Goal: Use online tool/utility: Utilize a website feature to perform a specific function

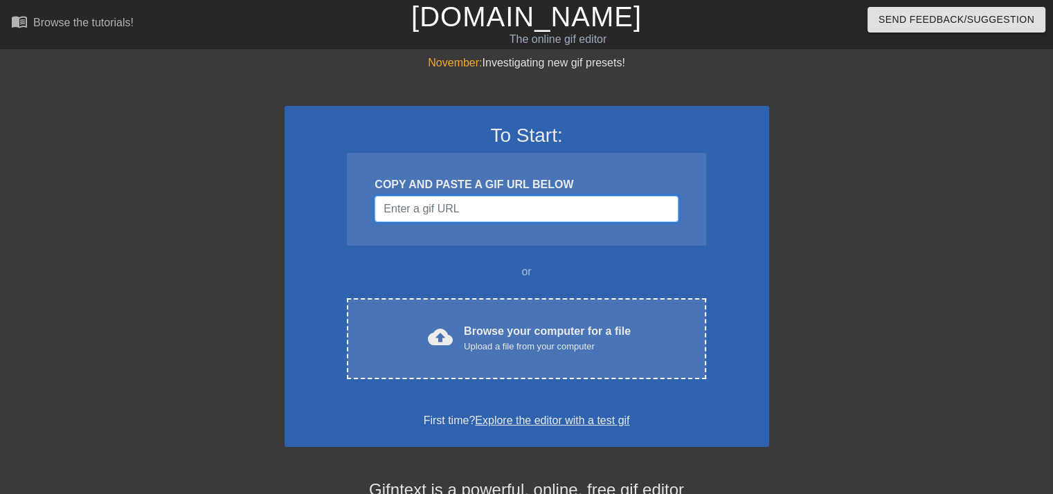
click at [462, 222] on input "Username" at bounding box center [526, 209] width 303 height 26
click at [470, 231] on div "COPY AND PASTE A GIF URL BELOW" at bounding box center [526, 199] width 359 height 93
click at [486, 217] on input "Username" at bounding box center [526, 209] width 303 height 26
paste input "[URL][DOMAIN_NAME]"
type input "[URL][DOMAIN_NAME]"
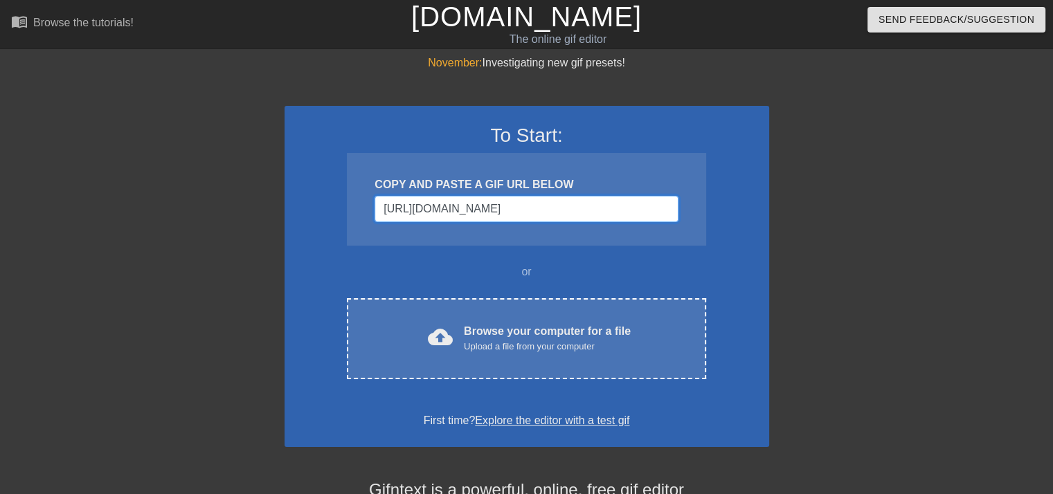
scroll to position [0, 216]
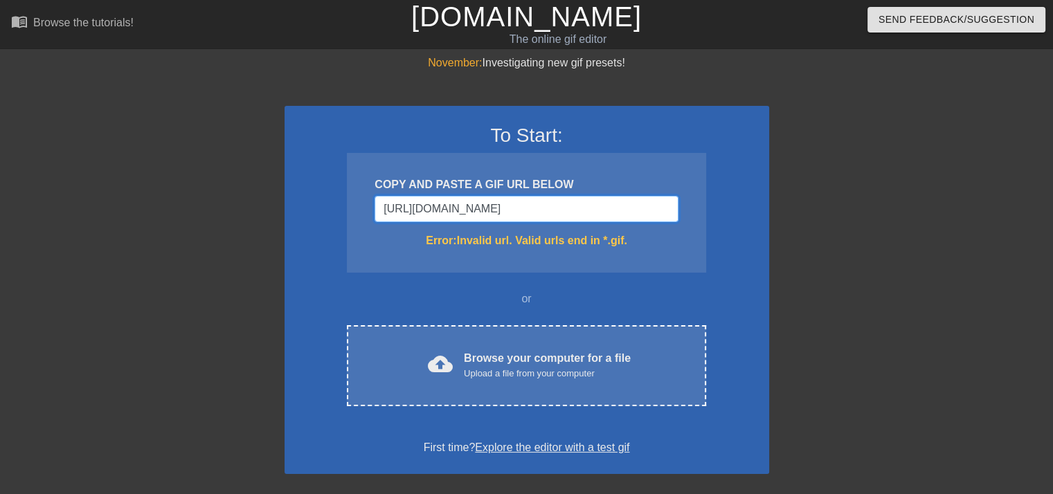
click at [549, 210] on input "[URL][DOMAIN_NAME]" at bounding box center [526, 209] width 303 height 26
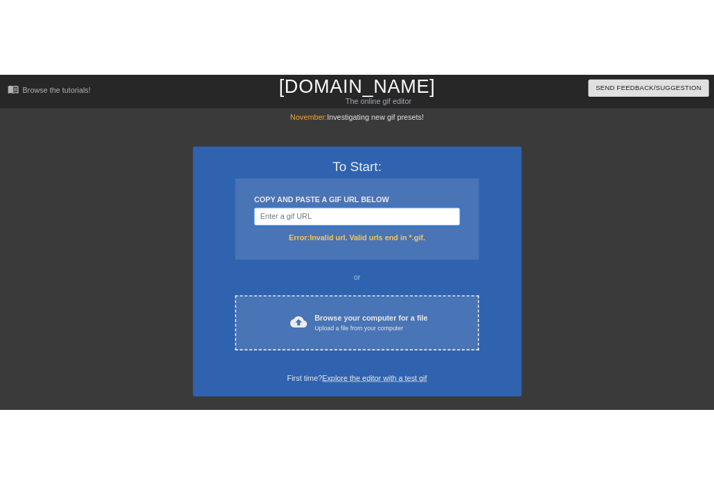
scroll to position [0, 0]
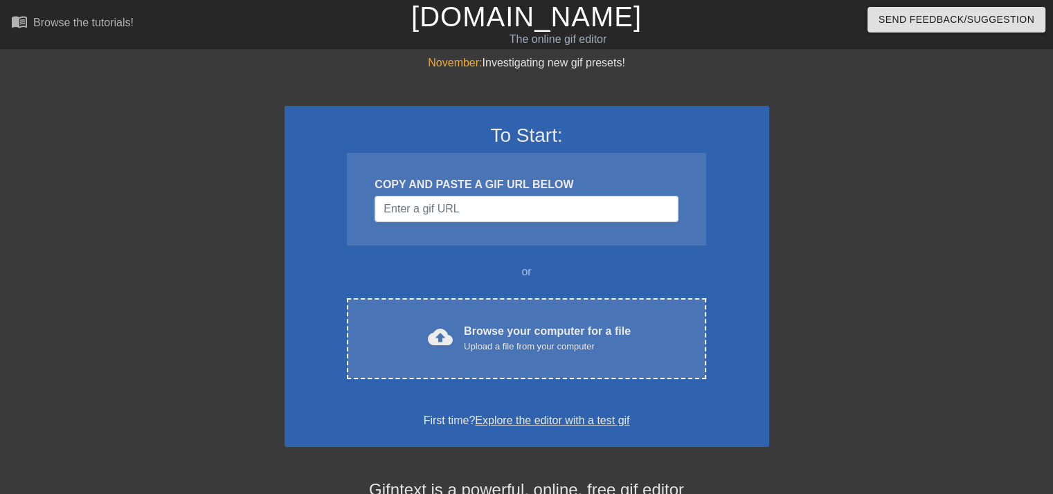
click at [853, 394] on div at bounding box center [890, 262] width 208 height 415
click at [1014, 180] on div "November: Investigating new gif presets! To Start: COPY AND PASTE A GIF URL BEL…" at bounding box center [526, 394] width 1053 height 678
click at [0, 170] on div "November: Investigating new gif presets! To Start: COPY AND PASTE A GIF URL BEL…" at bounding box center [526, 394] width 1053 height 678
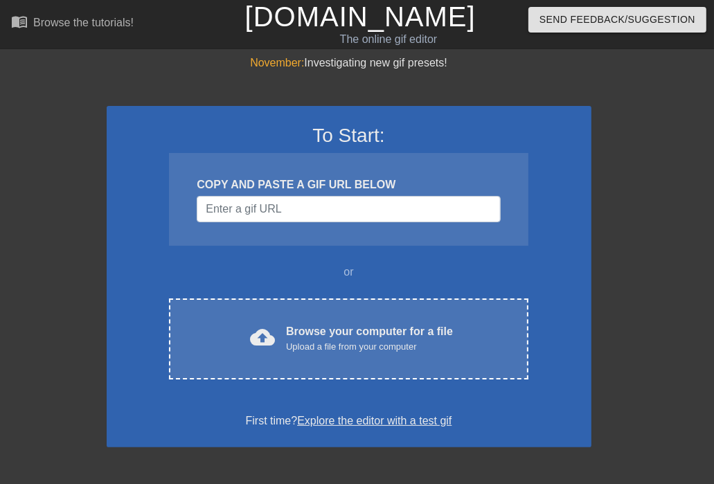
click at [19, 222] on div "November: Investigating new gif presets! To Start: COPY AND PASTE A GIF URL BEL…" at bounding box center [357, 394] width 714 height 678
click at [343, 211] on input "Username" at bounding box center [348, 209] width 303 height 26
paste input "[URL][DOMAIN_NAME][DOMAIN_NAME]"
type input "[URL][DOMAIN_NAME][DOMAIN_NAME]"
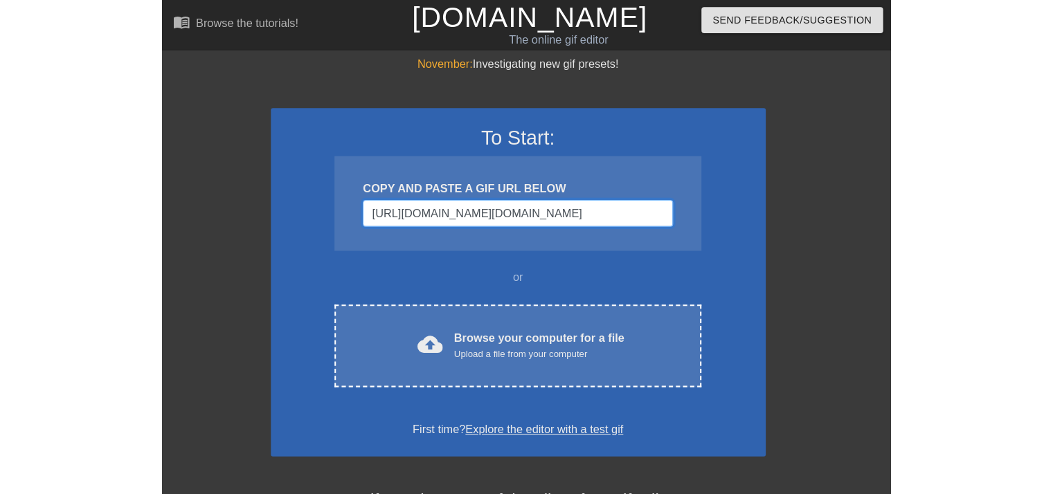
scroll to position [0, 527]
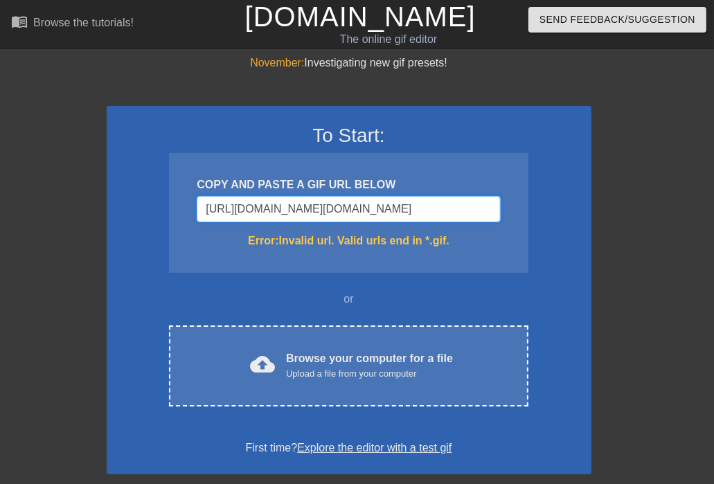
drag, startPoint x: 368, startPoint y: 207, endPoint x: 609, endPoint y: 199, distance: 240.4
click at [612, 193] on div "November: Investigating new gif presets! To Start: COPY AND PASTE A GIF URL BEL…" at bounding box center [357, 407] width 714 height 705
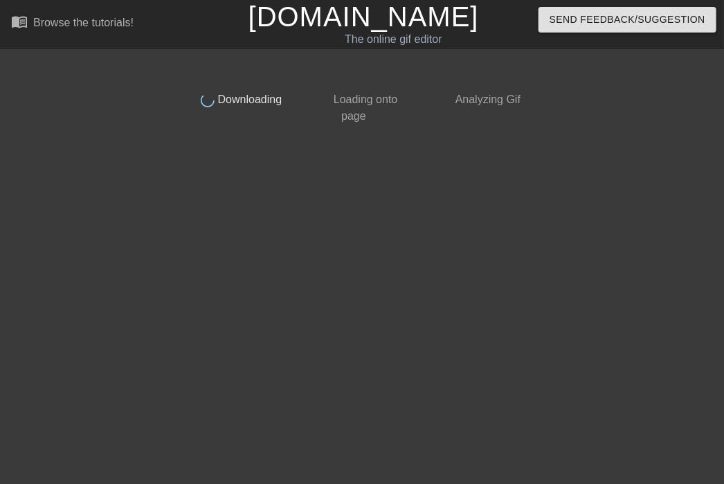
click at [463, 131] on html "menu_book Browse the tutorials! [DOMAIN_NAME] The online gif editor Send Feedba…" at bounding box center [362, 65] width 724 height 131
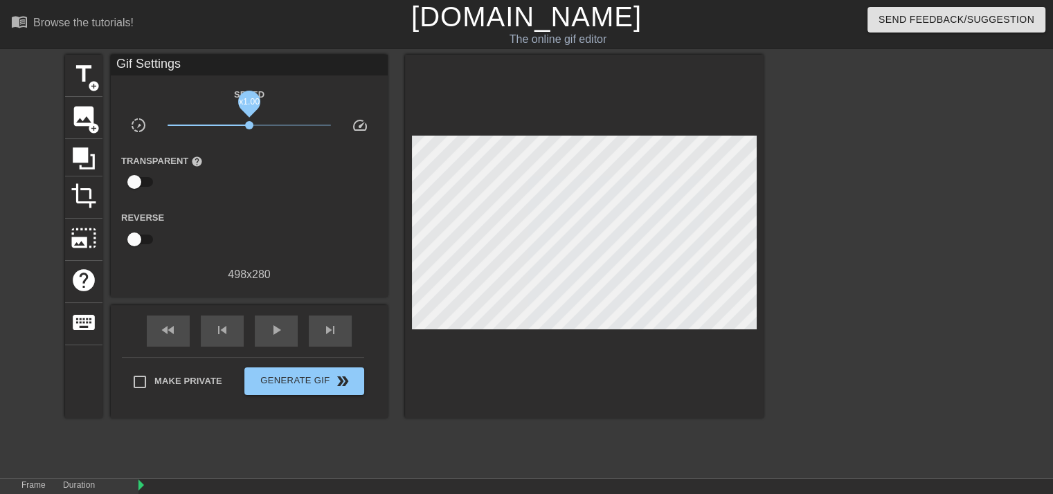
click at [249, 128] on span "x1.00" at bounding box center [249, 125] width 8 height 8
click at [92, 114] on span "image" at bounding box center [84, 116] width 26 height 26
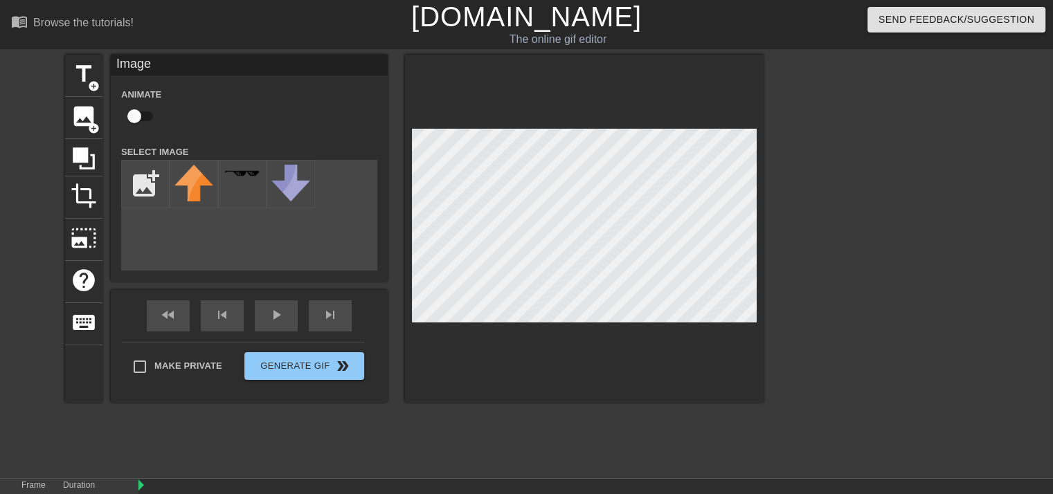
click at [136, 122] on input "checkbox" at bounding box center [134, 116] width 79 height 26
checkbox input "true"
click at [161, 188] on input "file" at bounding box center [145, 184] width 47 height 47
type input "C:\fakepath\IMG_2091.jpg"
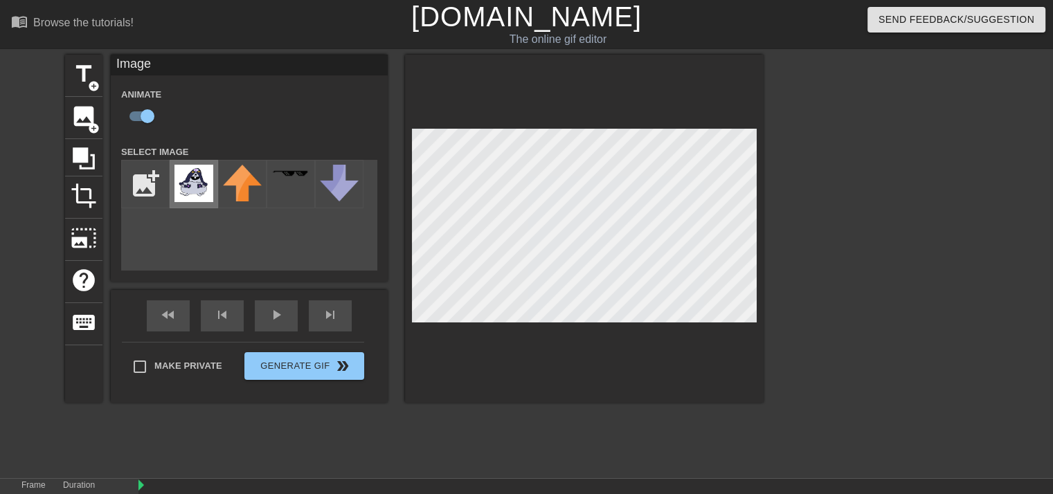
click at [196, 186] on img at bounding box center [194, 183] width 39 height 37
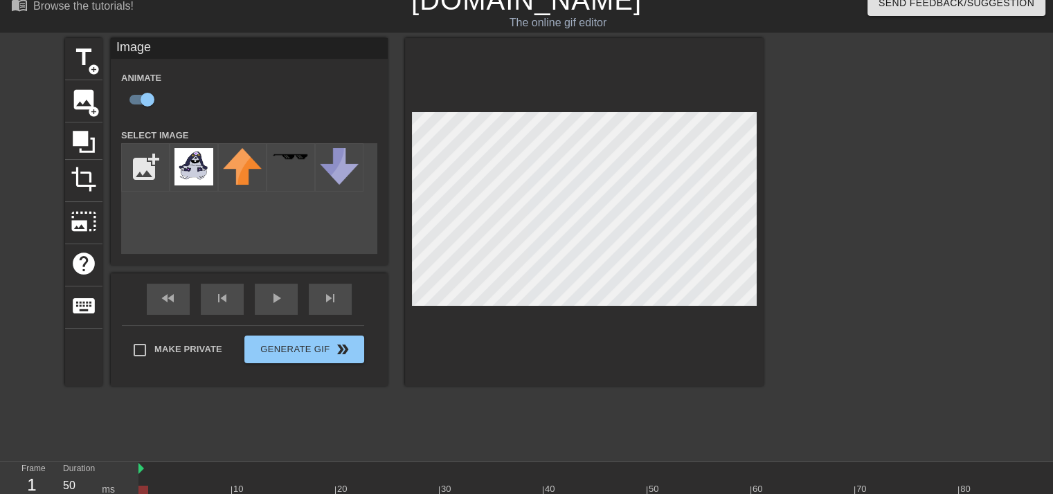
scroll to position [67, 0]
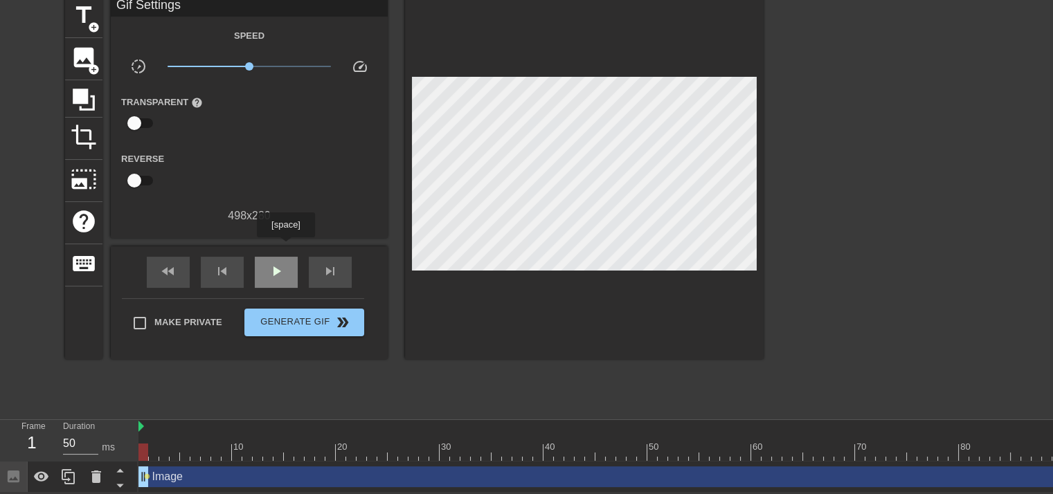
click at [285, 257] on div "play_arrow" at bounding box center [276, 272] width 43 height 31
click at [282, 263] on span "pause" at bounding box center [276, 271] width 17 height 17
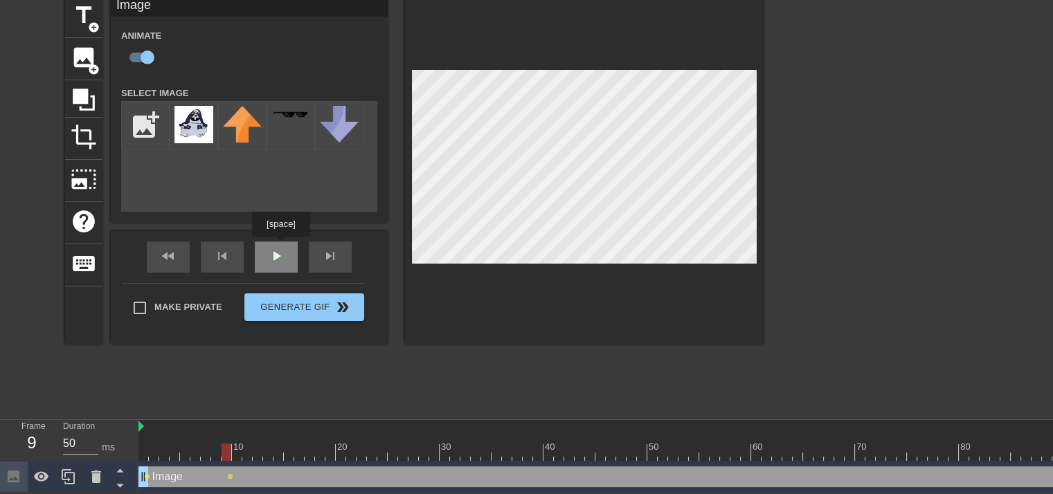
click at [280, 247] on div "fast_rewind skip_previous play_arrow skip_next" at bounding box center [249, 257] width 226 height 52
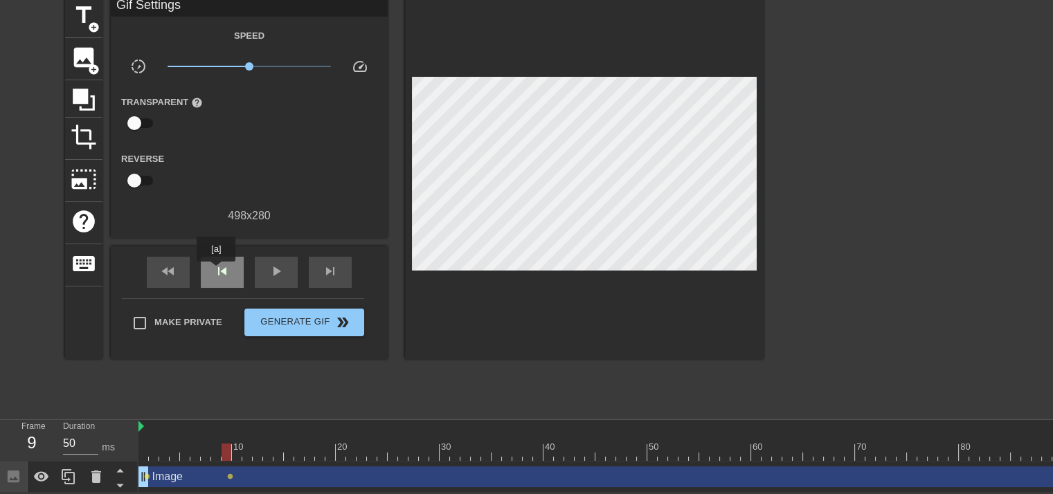
click at [217, 267] on span "skip_previous" at bounding box center [222, 271] width 17 height 17
click at [217, 264] on span "skip_previous" at bounding box center [222, 271] width 17 height 17
click at [224, 263] on span "skip_previous" at bounding box center [222, 271] width 17 height 17
click at [225, 263] on span "skip_previous" at bounding box center [222, 271] width 17 height 17
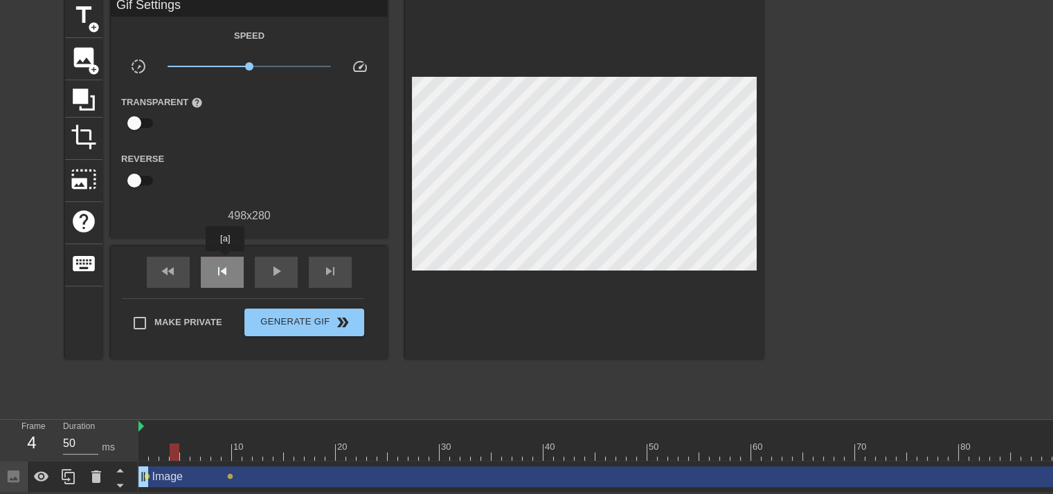
click at [225, 263] on span "skip_previous" at bounding box center [222, 271] width 17 height 17
click at [226, 263] on span "skip_previous" at bounding box center [222, 271] width 17 height 17
click at [227, 263] on span "skip_previous" at bounding box center [222, 271] width 17 height 17
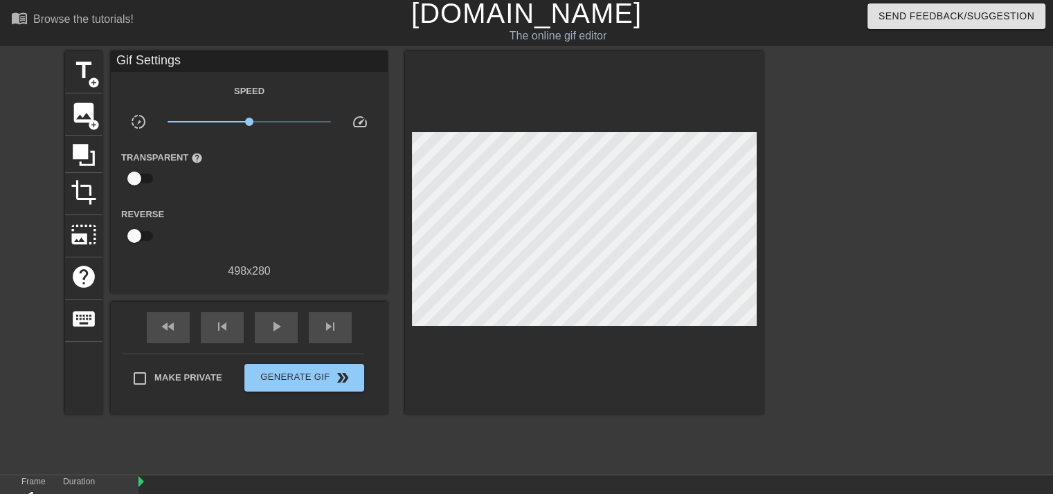
scroll to position [0, 0]
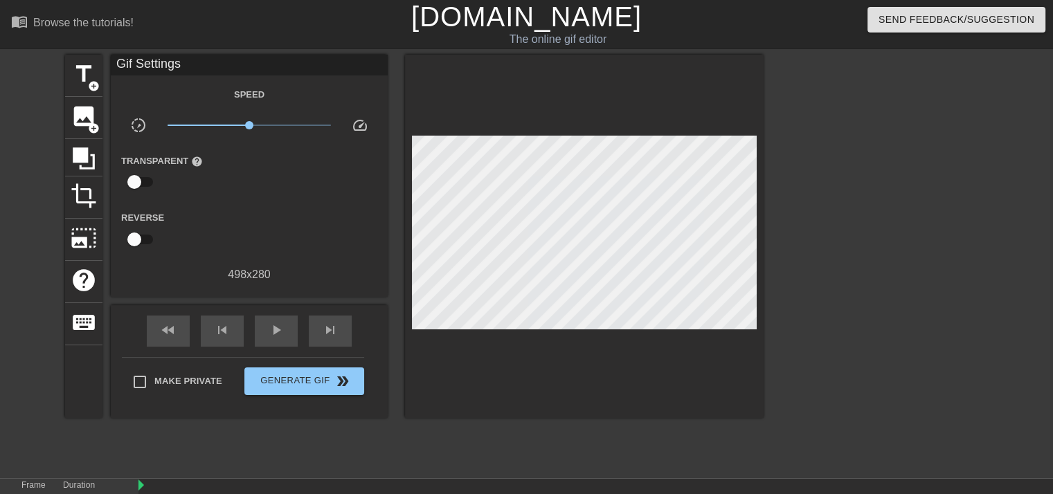
click at [149, 185] on input "checkbox" at bounding box center [134, 182] width 79 height 26
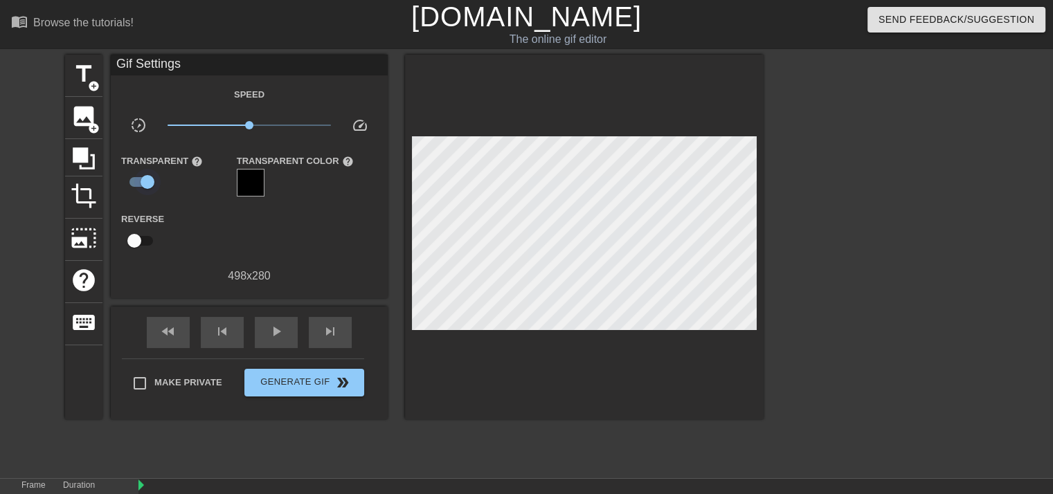
click at [160, 186] on input "checkbox" at bounding box center [147, 182] width 79 height 26
checkbox input "false"
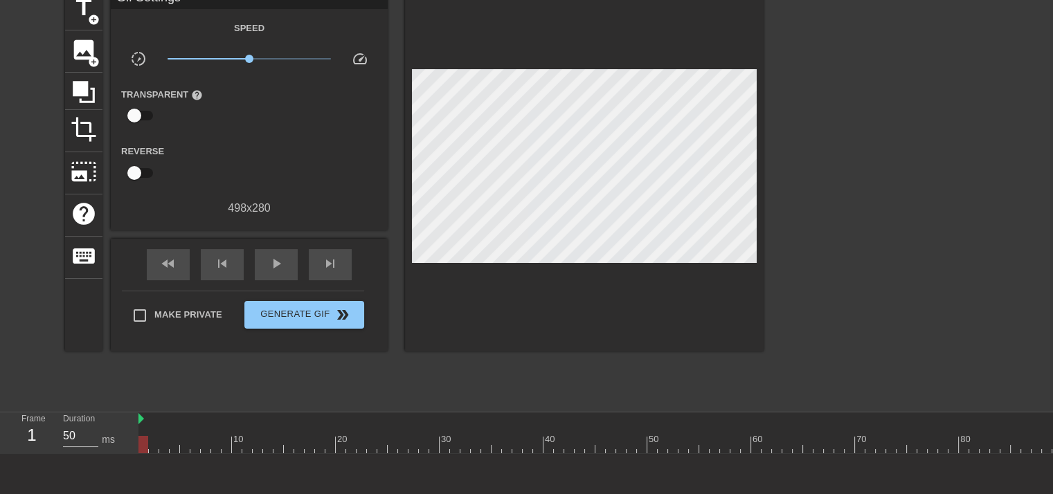
scroll to position [69, 0]
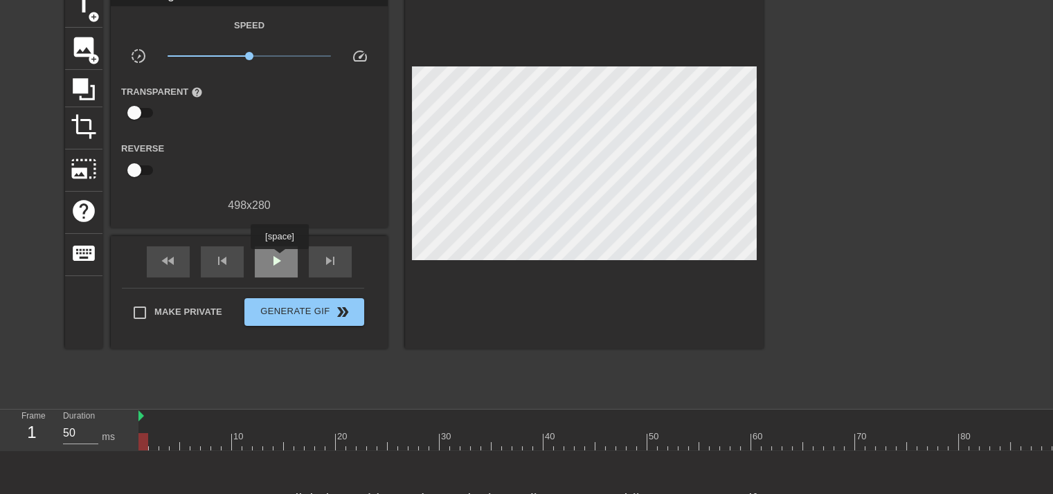
click at [279, 260] on span "play_arrow" at bounding box center [276, 261] width 17 height 17
click at [279, 260] on span "pause" at bounding box center [276, 261] width 17 height 17
click at [224, 264] on span "skip_previous" at bounding box center [222, 261] width 17 height 17
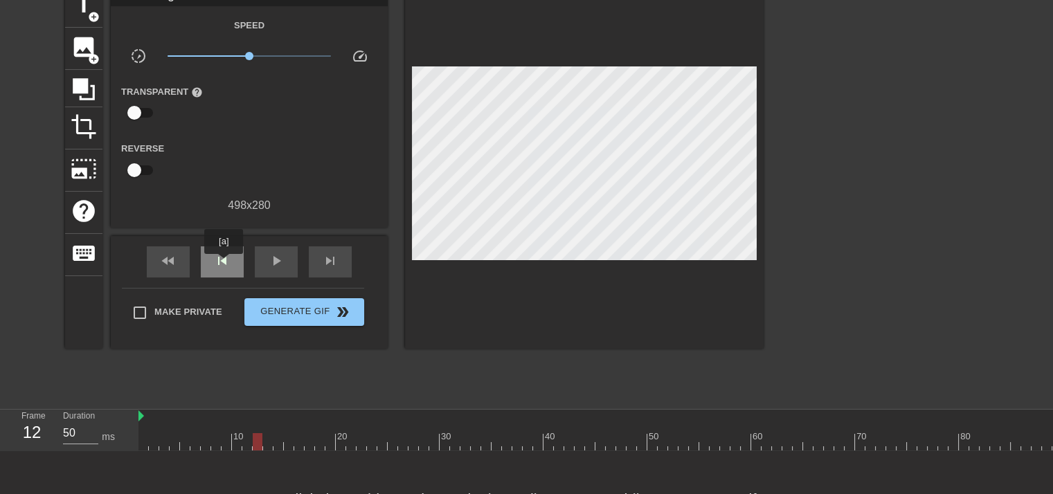
click at [224, 264] on span "skip_previous" at bounding box center [222, 261] width 17 height 17
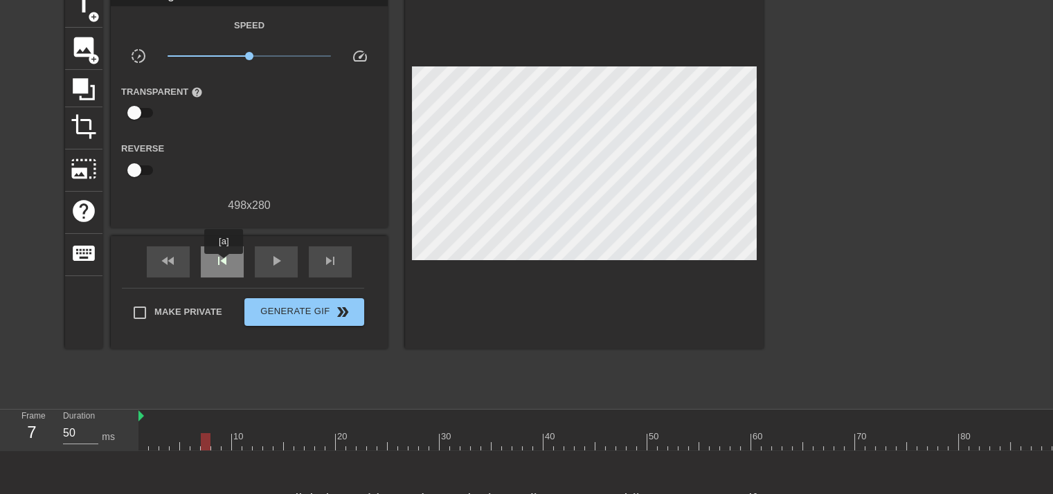
click at [224, 264] on span "skip_previous" at bounding box center [222, 261] width 17 height 17
click at [217, 265] on span "skip_previous" at bounding box center [222, 261] width 17 height 17
click at [324, 269] on div "skip_next" at bounding box center [330, 262] width 43 height 31
click at [325, 269] on div "skip_next" at bounding box center [330, 262] width 43 height 31
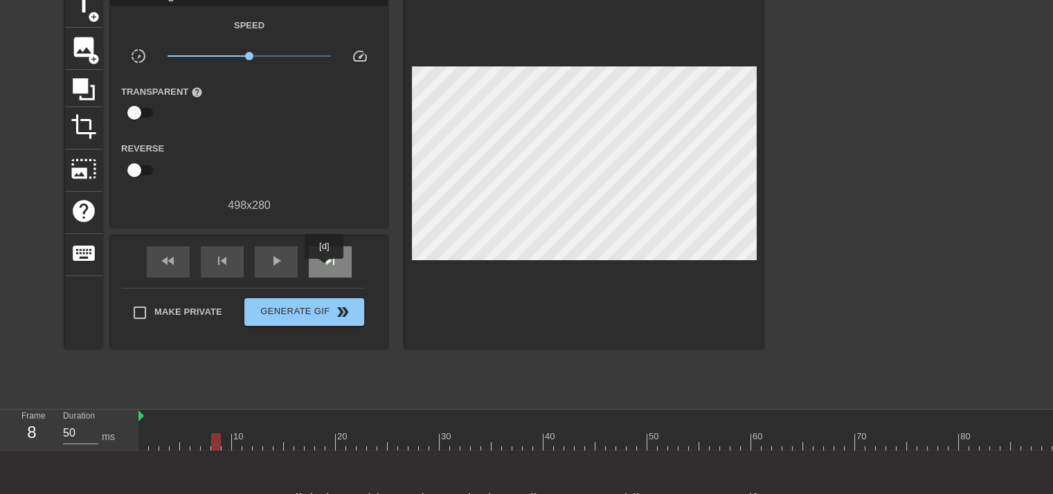
click at [325, 269] on div "skip_next" at bounding box center [330, 262] width 43 height 31
drag, startPoint x: 86, startPoint y: 48, endPoint x: 91, endPoint y: 54, distance: 7.8
click at [89, 50] on span "image" at bounding box center [84, 47] width 26 height 26
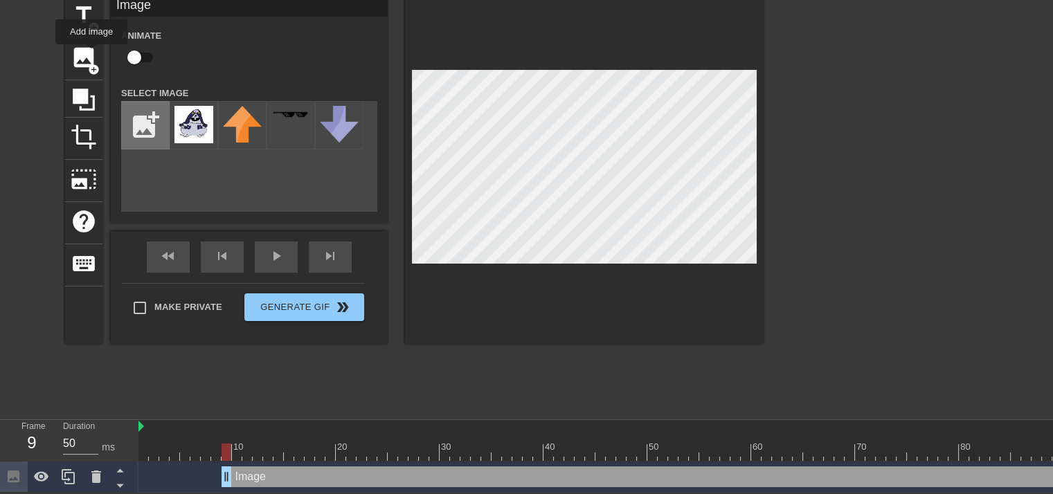
scroll to position [67, 0]
click at [191, 115] on img at bounding box center [194, 124] width 39 height 37
click at [323, 247] on div "skip_next" at bounding box center [330, 257] width 43 height 31
click at [323, 252] on div "skip_next" at bounding box center [330, 257] width 43 height 31
click at [460, 53] on div at bounding box center [584, 170] width 359 height 348
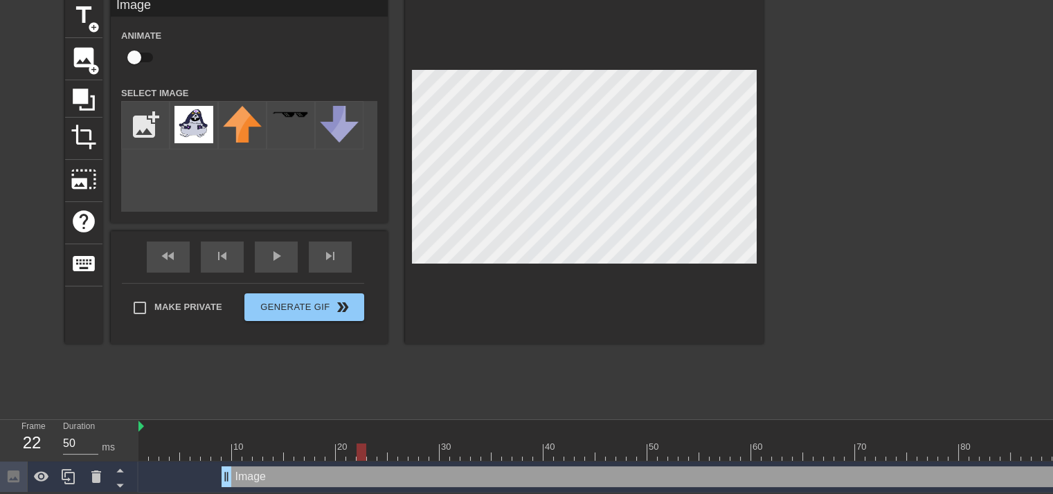
click at [319, 189] on div "title add_circle image add_circle crop photo_size_select_large help keyboard Im…" at bounding box center [414, 170] width 699 height 348
click at [318, 150] on div "title add_circle image add_circle crop photo_size_select_large help keyboard Im…" at bounding box center [414, 170] width 699 height 348
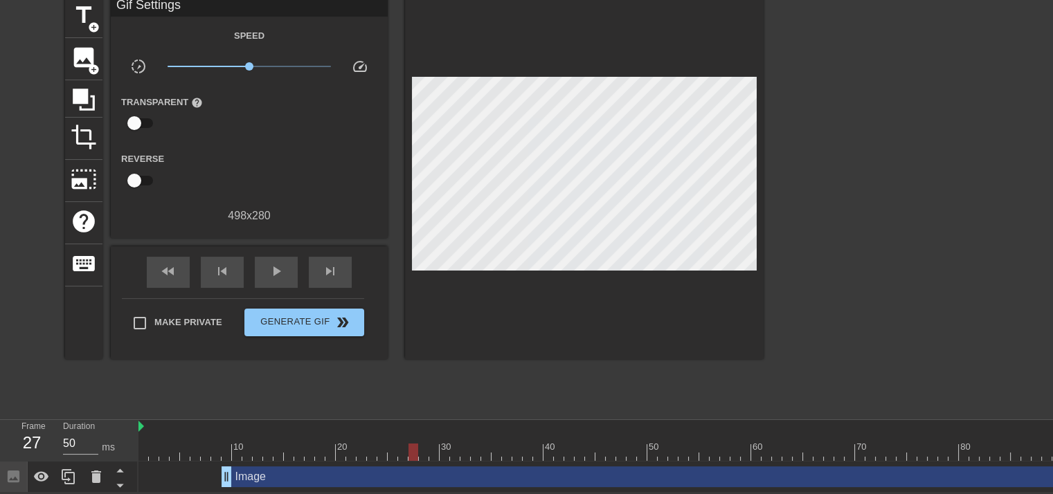
click at [814, 242] on div at bounding box center [884, 203] width 208 height 415
click at [221, 263] on span "skip_previous" at bounding box center [222, 271] width 17 height 17
click at [224, 263] on span "skip_previous" at bounding box center [222, 271] width 17 height 17
click at [229, 263] on span "skip_previous" at bounding box center [222, 271] width 17 height 17
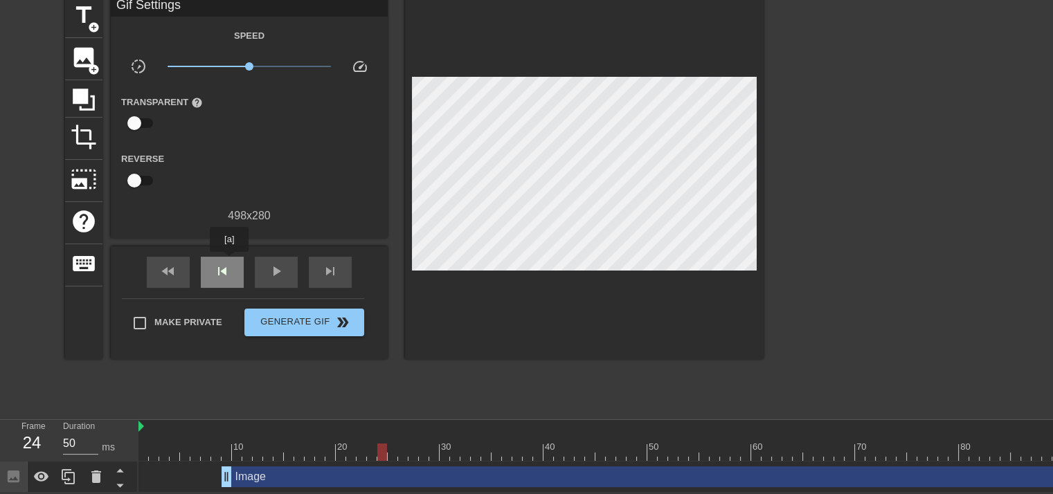
click at [229, 263] on span "skip_previous" at bounding box center [222, 271] width 17 height 17
click at [230, 264] on span "skip_previous" at bounding box center [222, 271] width 17 height 17
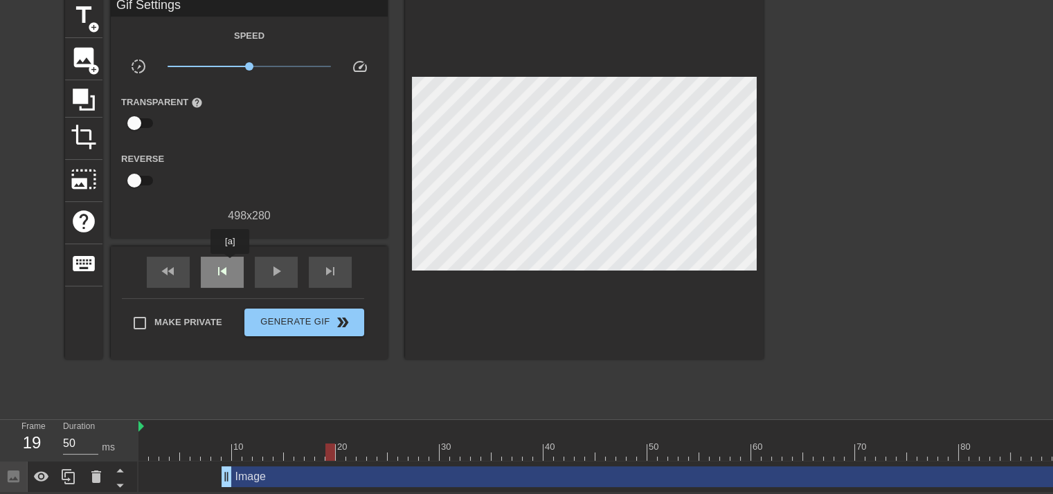
click at [230, 264] on span "skip_previous" at bounding box center [222, 271] width 17 height 17
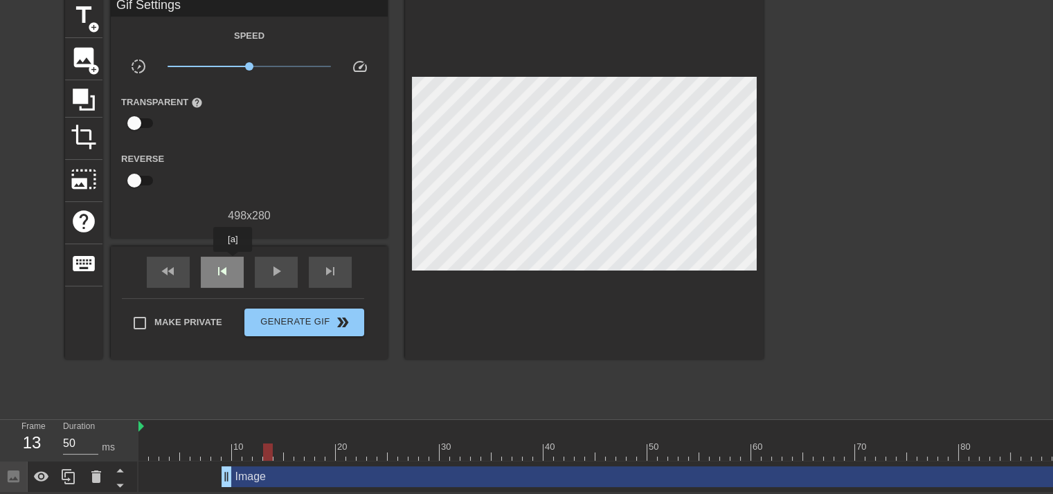
click at [233, 262] on div "skip_previous" at bounding box center [222, 272] width 43 height 31
click at [234, 261] on div "skip_previous" at bounding box center [222, 272] width 43 height 31
drag, startPoint x: 234, startPoint y: 261, endPoint x: 235, endPoint y: 269, distance: 8.3
click at [234, 266] on div "skip_previous" at bounding box center [222, 272] width 43 height 31
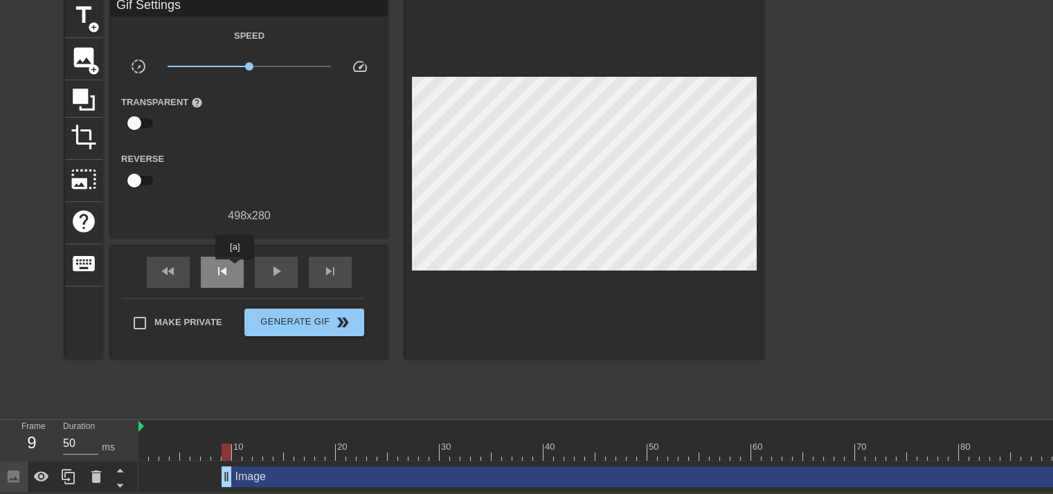
click at [235, 269] on div "skip_previous" at bounding box center [222, 272] width 43 height 31
click at [266, 266] on div "play_arrow" at bounding box center [276, 272] width 43 height 31
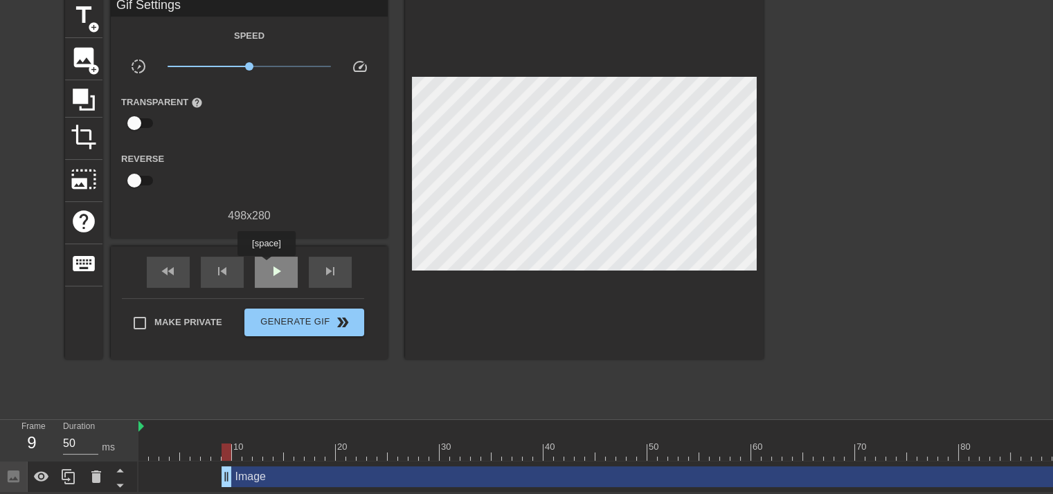
click at [266, 266] on div "play_arrow" at bounding box center [276, 272] width 43 height 31
click at [267, 266] on div "pause" at bounding box center [276, 272] width 43 height 31
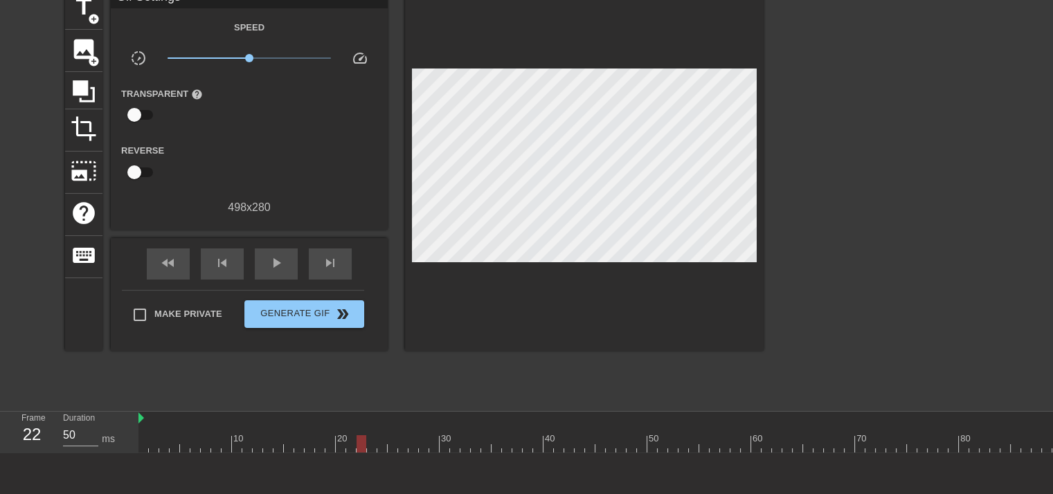
scroll to position [69, 0]
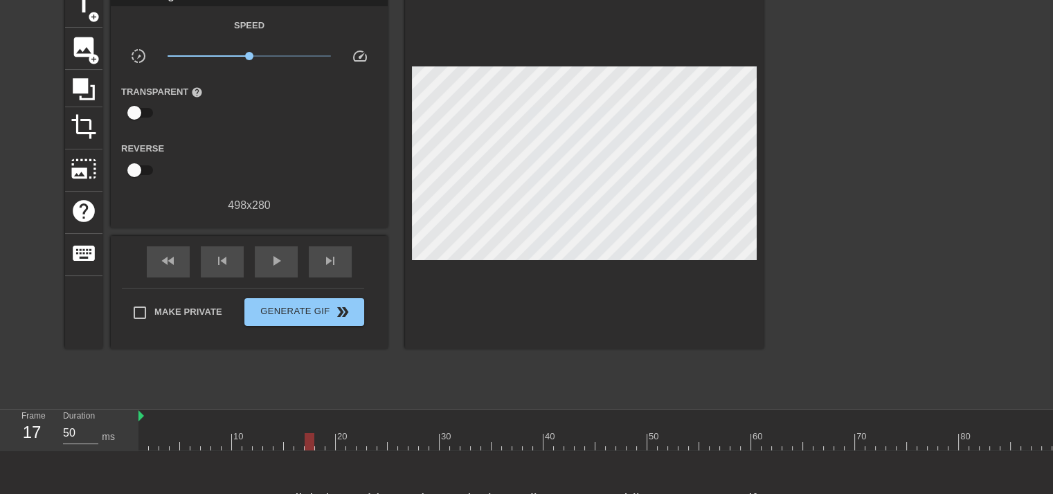
drag, startPoint x: 355, startPoint y: 443, endPoint x: 262, endPoint y: 444, distance: 92.1
drag, startPoint x: 262, startPoint y: 444, endPoint x: 97, endPoint y: 452, distance: 165.7
click at [102, 451] on div "Frame 1 Duration 50 ms 10 20 30 40 50 60 70 80 90 100 110 120 130 140 150" at bounding box center [526, 431] width 1053 height 42
click at [86, 39] on span "image" at bounding box center [84, 47] width 26 height 26
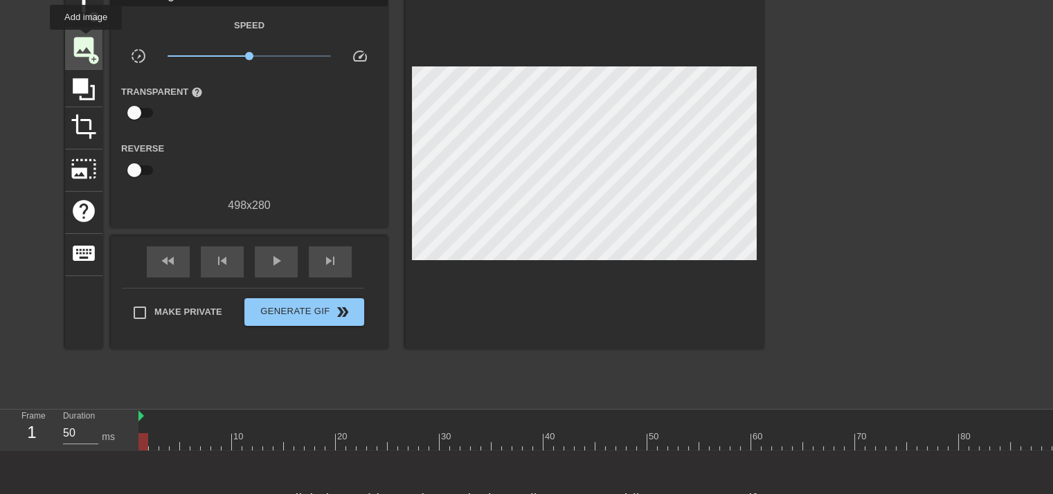
scroll to position [67, 0]
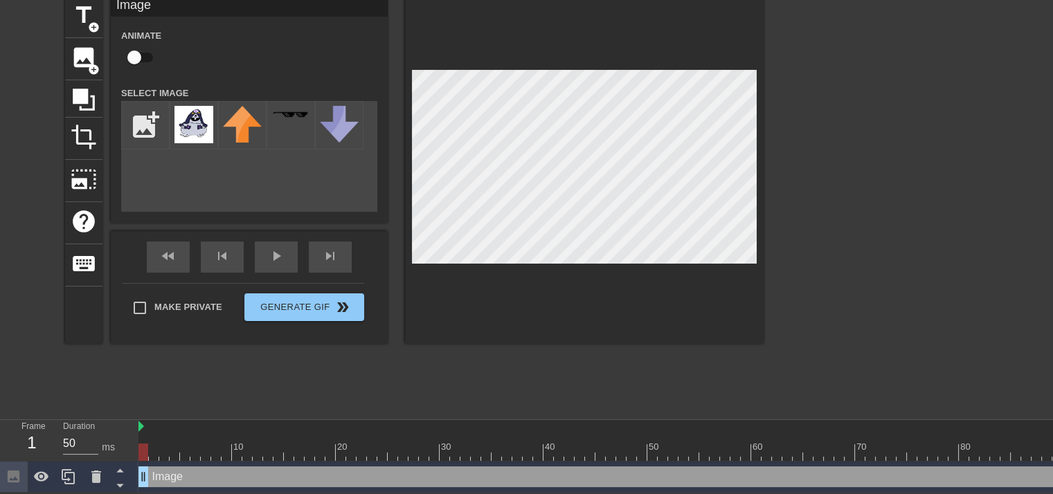
click at [136, 50] on input "checkbox" at bounding box center [134, 57] width 79 height 26
checkbox input "true"
drag, startPoint x: 202, startPoint y: 131, endPoint x: 206, endPoint y: 137, distance: 7.9
click at [202, 131] on img at bounding box center [194, 124] width 39 height 37
click at [263, 255] on div "play_arrow" at bounding box center [276, 257] width 43 height 31
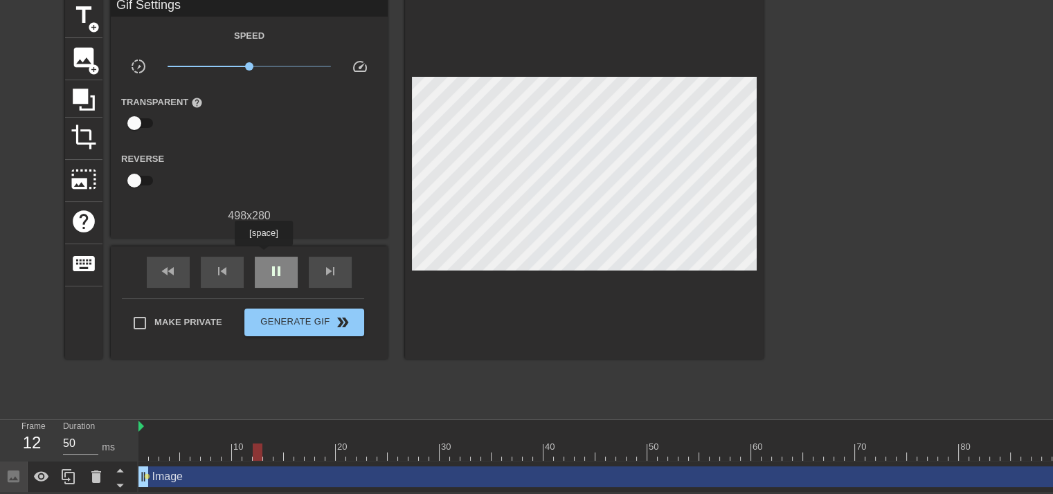
click at [263, 257] on div "pause" at bounding box center [276, 272] width 43 height 31
click at [223, 263] on span "skip_previous" at bounding box center [222, 271] width 17 height 17
click at [224, 263] on span "skip_previous" at bounding box center [222, 271] width 17 height 17
click at [225, 263] on span "skip_previous" at bounding box center [222, 271] width 17 height 17
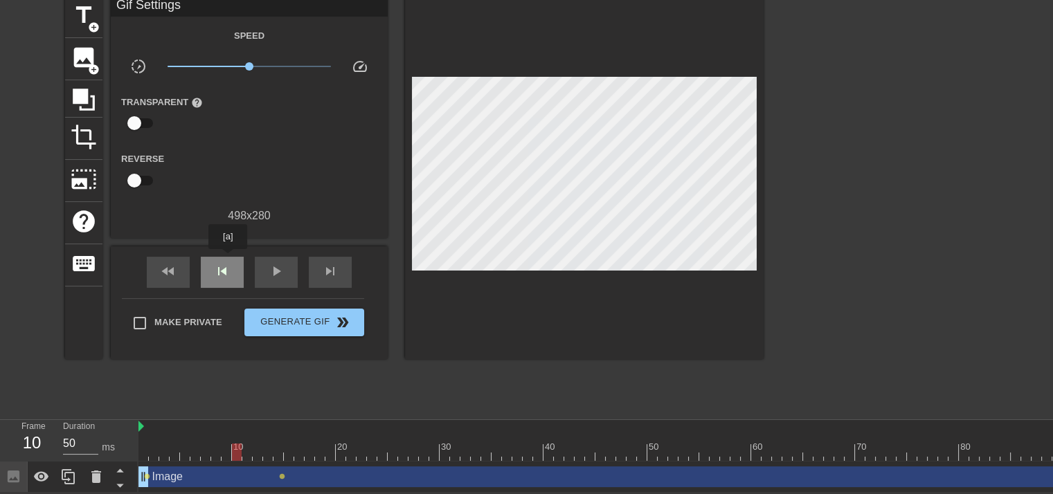
click at [229, 263] on span "skip_previous" at bounding box center [222, 271] width 17 height 17
click at [230, 263] on span "skip_previous" at bounding box center [222, 271] width 17 height 17
click at [231, 260] on div "skip_previous" at bounding box center [222, 272] width 43 height 31
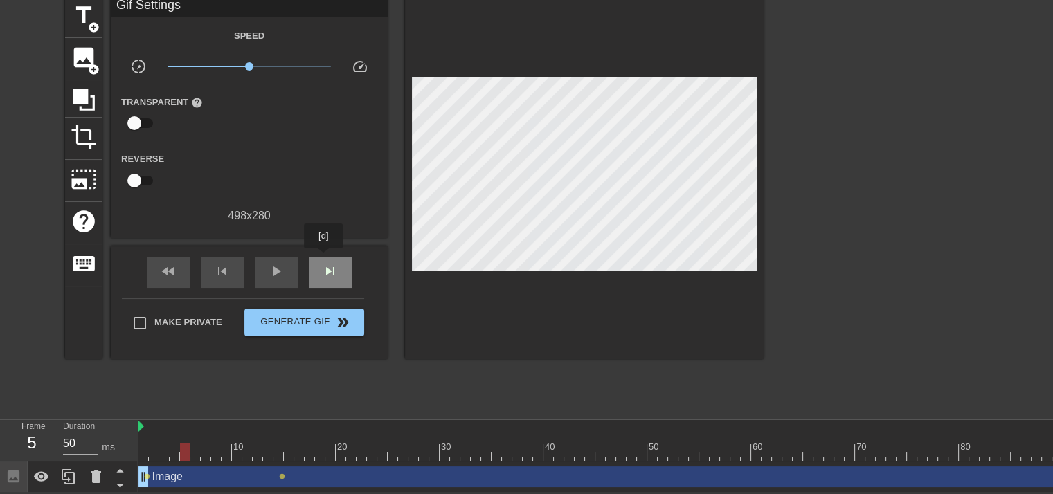
click at [324, 263] on span "skip_next" at bounding box center [330, 271] width 17 height 17
click at [275, 264] on span "play_arrow" at bounding box center [276, 271] width 17 height 17
click at [275, 264] on span "pause" at bounding box center [276, 271] width 17 height 17
click at [235, 266] on div "skip_previous" at bounding box center [222, 272] width 43 height 31
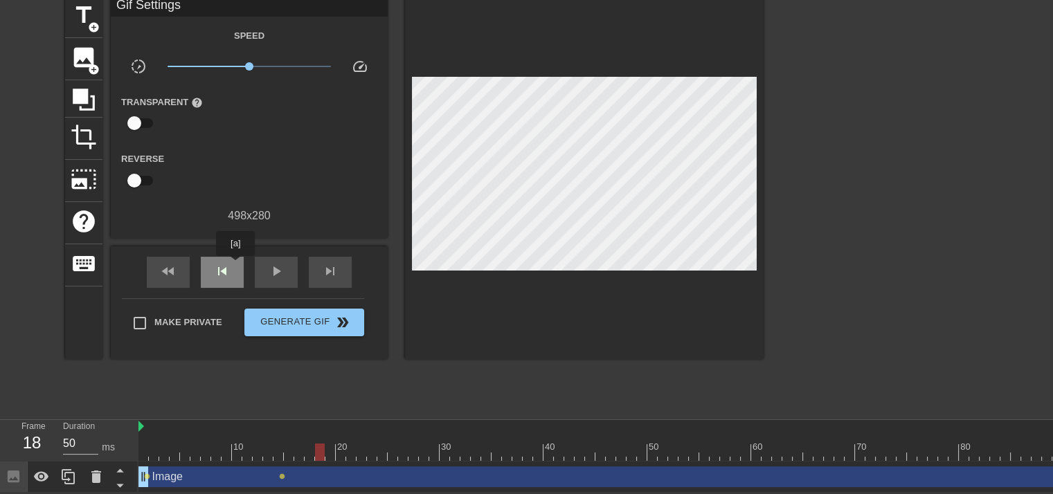
click at [235, 266] on div "skip_previous" at bounding box center [222, 272] width 43 height 31
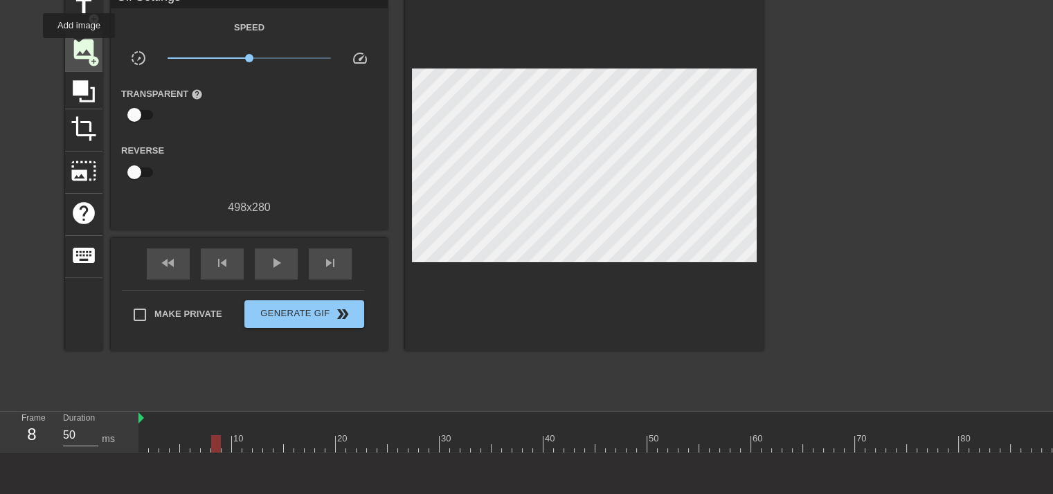
click at [79, 48] on span "image" at bounding box center [84, 49] width 26 height 26
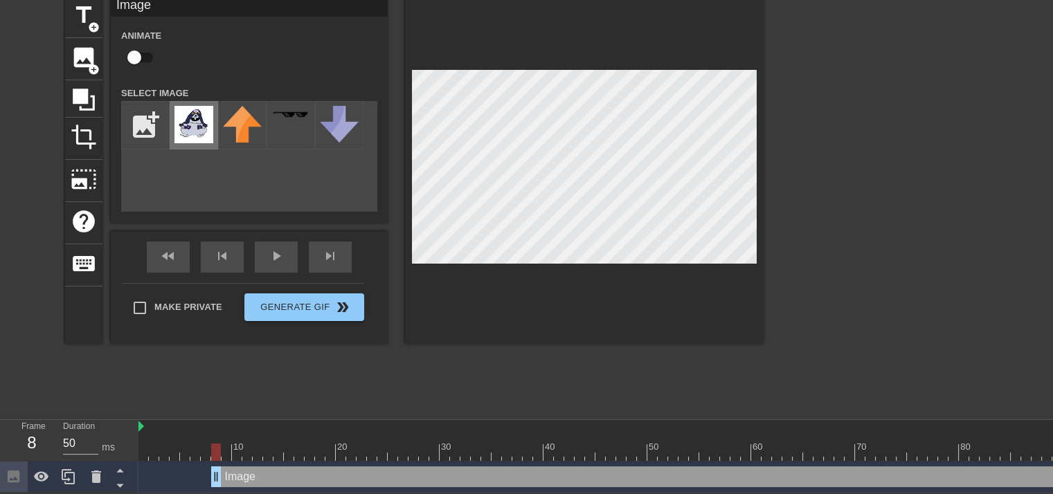
click at [202, 112] on img at bounding box center [194, 124] width 39 height 37
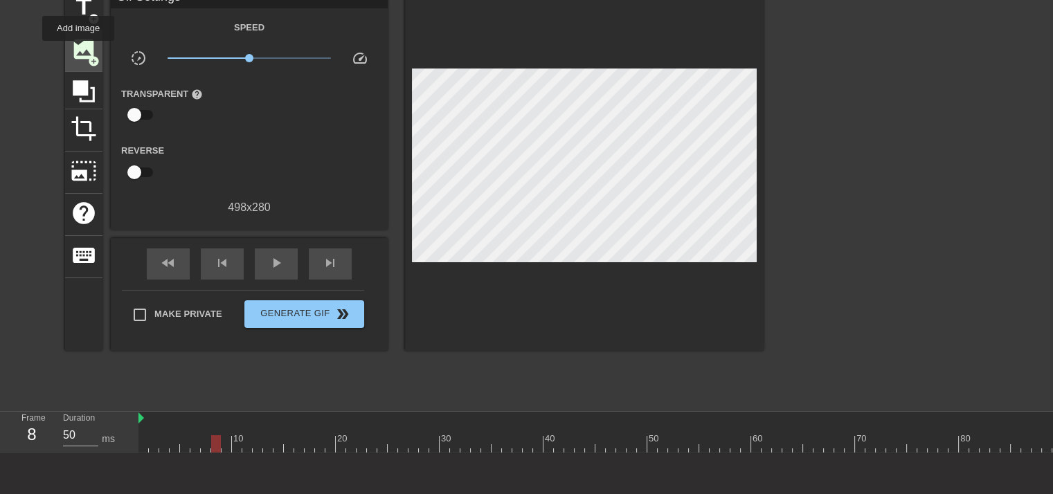
click at [80, 51] on span "image" at bounding box center [84, 49] width 26 height 26
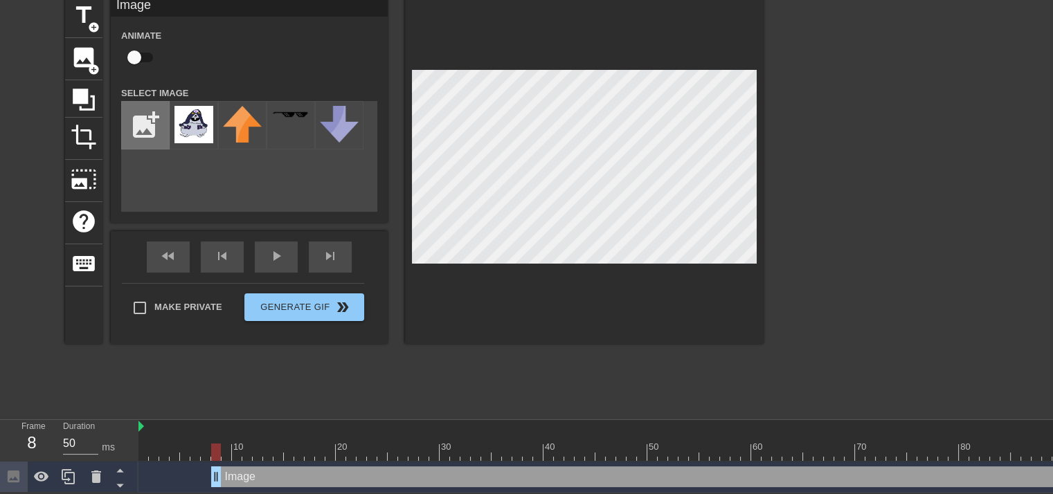
click at [155, 109] on input "file" at bounding box center [145, 125] width 47 height 47
type input "C:\fakepath\IMG_2091-removebg-preview.png"
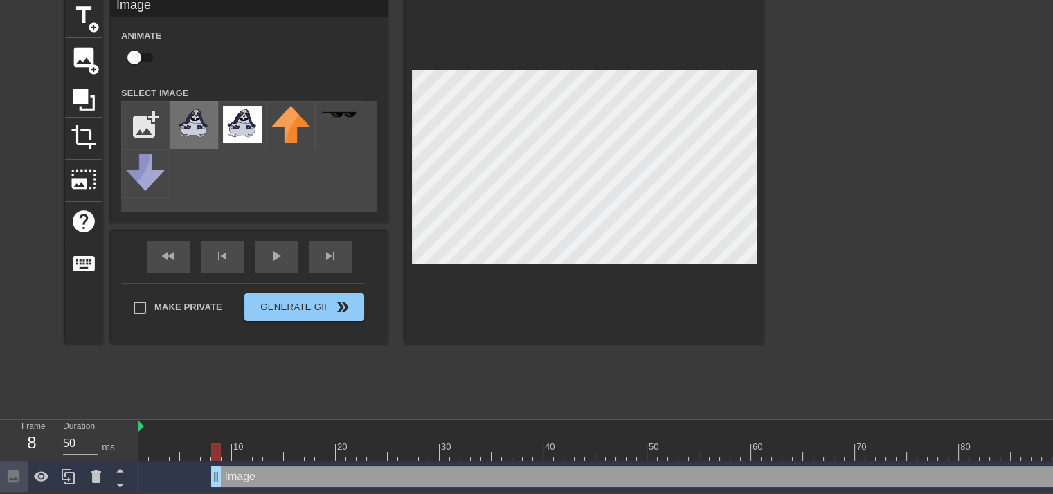
click at [188, 121] on img at bounding box center [194, 124] width 39 height 37
click at [140, 48] on input "checkbox" at bounding box center [134, 57] width 79 height 26
checkbox input "true"
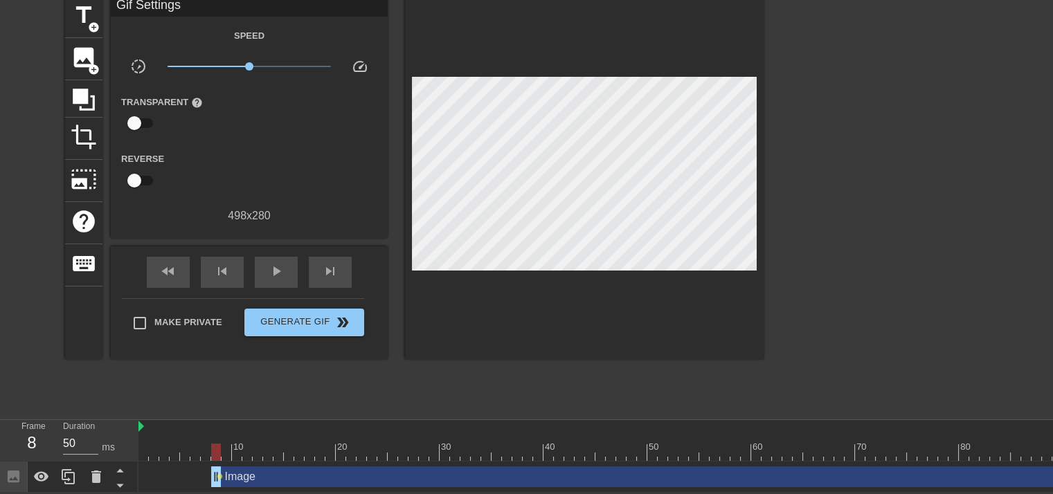
click at [404, 343] on div "title add_circle image add_circle crop photo_size_select_large help keyboard Gi…" at bounding box center [414, 203] width 699 height 415
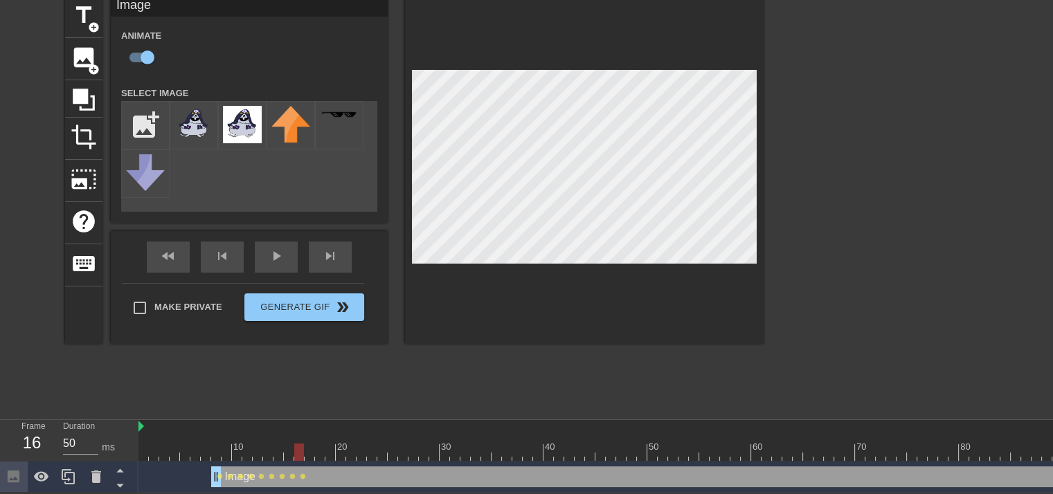
click at [485, 26] on div at bounding box center [584, 170] width 359 height 348
click at [779, 145] on div "title add_circle image add_circle crop photo_size_select_large help keyboard Im…" at bounding box center [526, 203] width 1053 height 415
click at [385, 165] on div "title add_circle image add_circle crop photo_size_select_large help keyboard Im…" at bounding box center [414, 170] width 699 height 348
click at [789, 245] on div "title add_circle image add_circle crop photo_size_select_large help keyboard Im…" at bounding box center [526, 203] width 1053 height 415
click at [752, 261] on div at bounding box center [584, 170] width 359 height 348
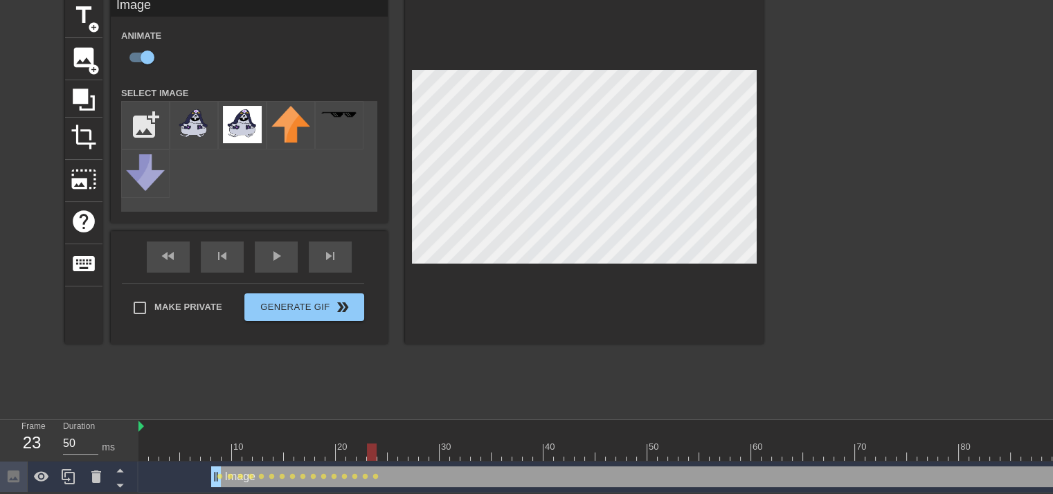
click at [355, 186] on div "title add_circle image add_circle crop photo_size_select_large help keyboard Im…" at bounding box center [414, 170] width 699 height 348
click at [701, 267] on div at bounding box center [584, 170] width 359 height 348
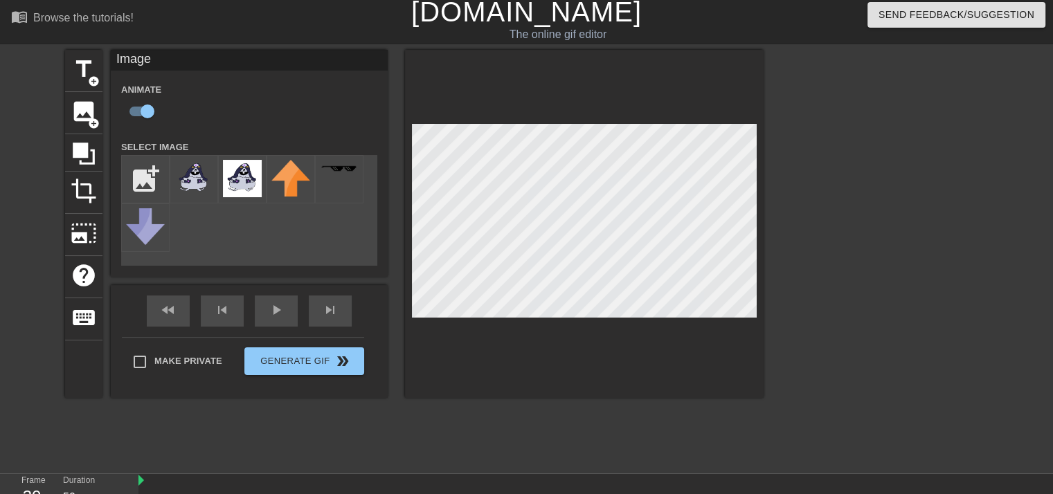
scroll to position [0, 0]
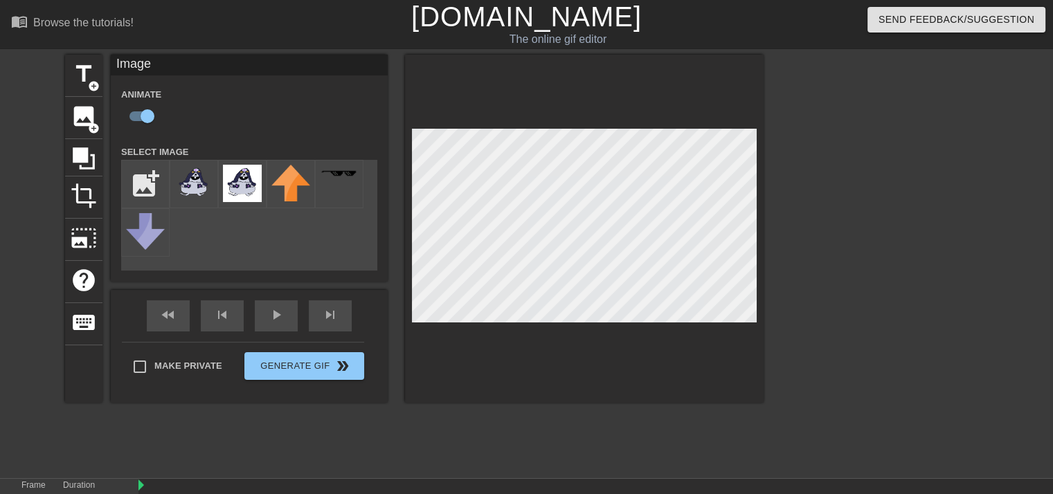
click at [660, 447] on div "title add_circle image add_circle crop photo_size_select_large help keyboard Im…" at bounding box center [414, 262] width 699 height 415
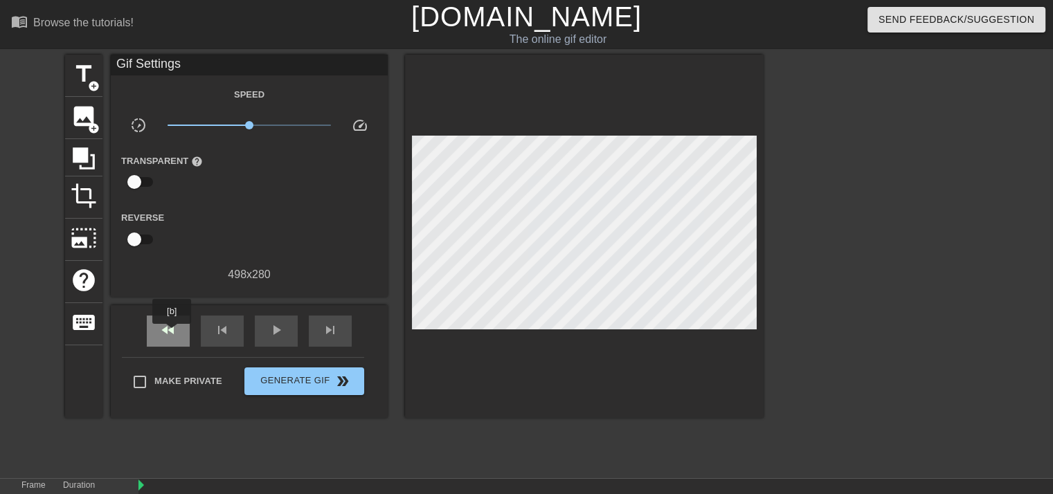
click at [166, 334] on span "fast_rewind" at bounding box center [168, 330] width 17 height 17
click at [278, 336] on span "play_arrow" at bounding box center [276, 330] width 17 height 17
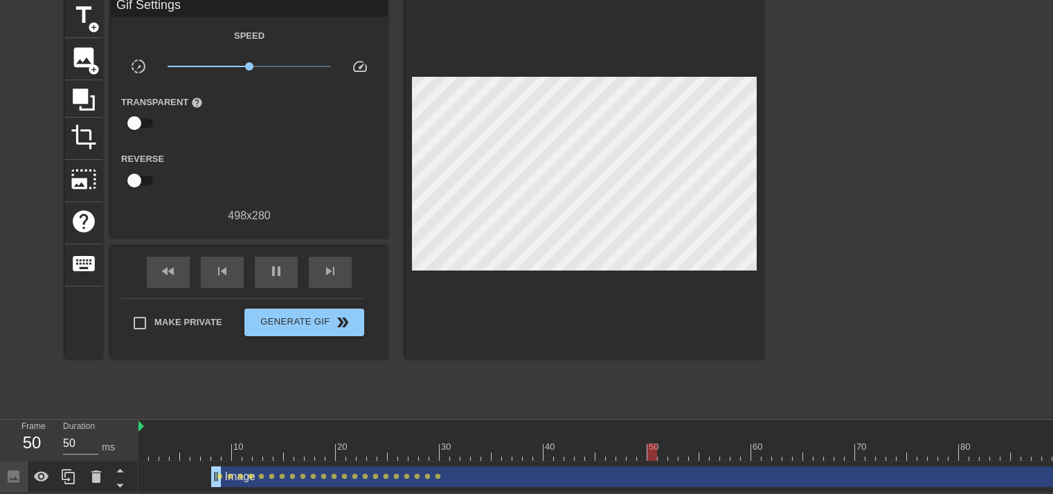
scroll to position [67, 0]
drag, startPoint x: 276, startPoint y: 263, endPoint x: 249, endPoint y: 277, distance: 30.4
click at [276, 263] on span "pause" at bounding box center [276, 271] width 17 height 17
click at [227, 271] on div "skip_previous" at bounding box center [222, 272] width 43 height 31
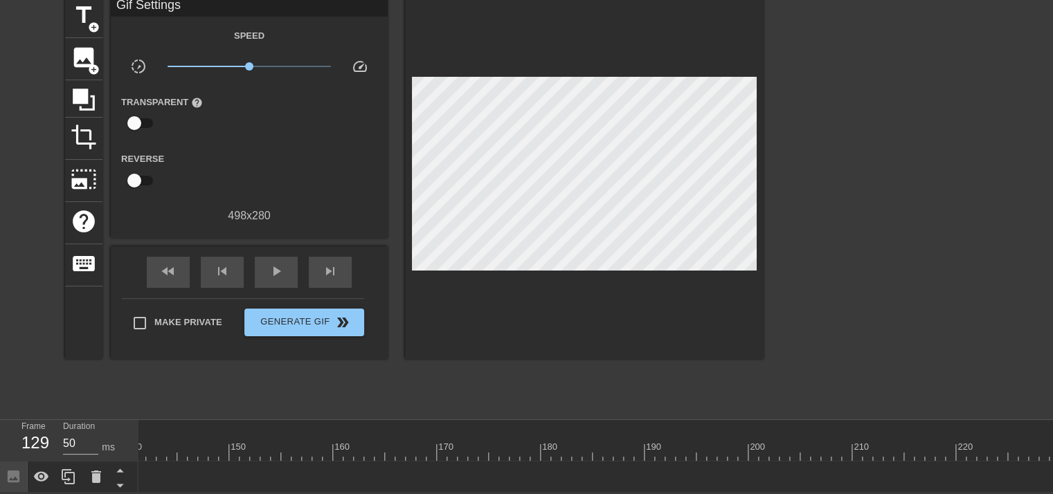
drag, startPoint x: 1050, startPoint y: 467, endPoint x: 15, endPoint y: 447, distance: 1035.4
click at [15, 447] on div "Frame 129 Duration 50 ms 10 20 30 40 50 60 70 80 90 100 110 120 130 140 150" at bounding box center [526, 456] width 1053 height 73
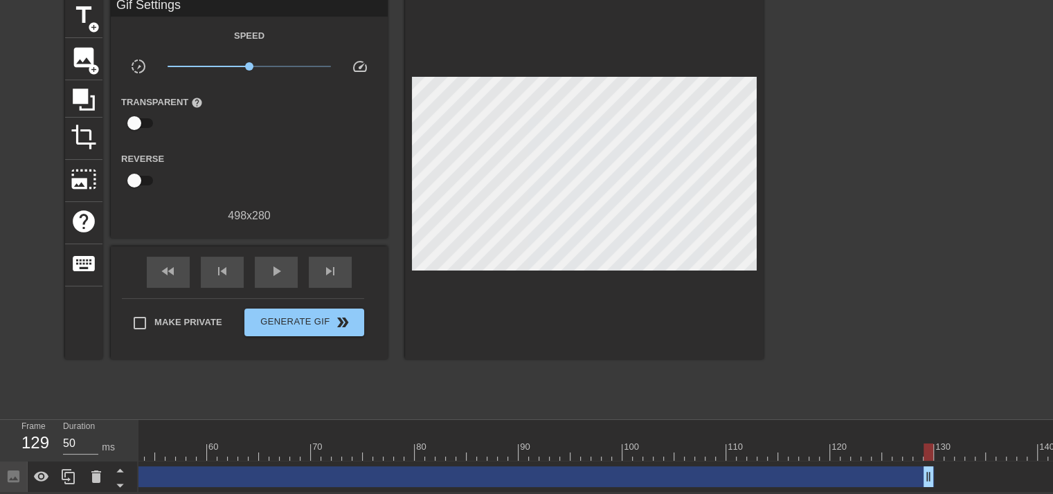
scroll to position [0, 522]
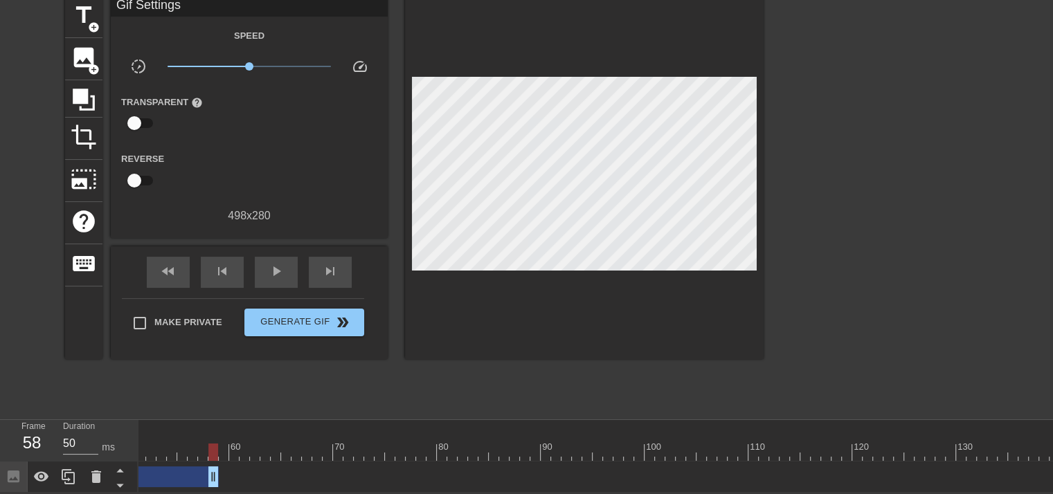
drag, startPoint x: 950, startPoint y: 470, endPoint x: 211, endPoint y: 419, distance: 741.3
click at [211, 420] on div "10 20 30 40 50 60 70 80 90 100 110 120 130 140 150 160" at bounding box center [595, 456] width 915 height 73
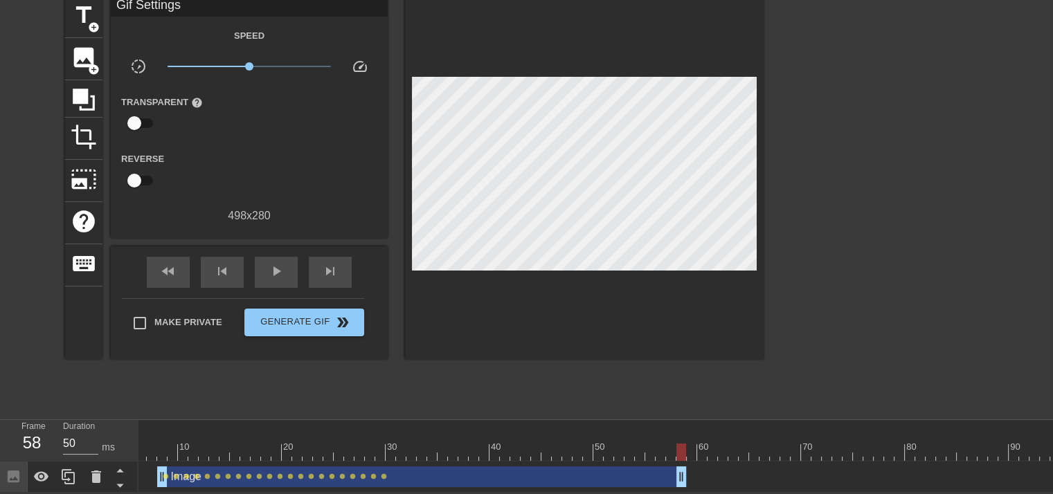
scroll to position [0, 0]
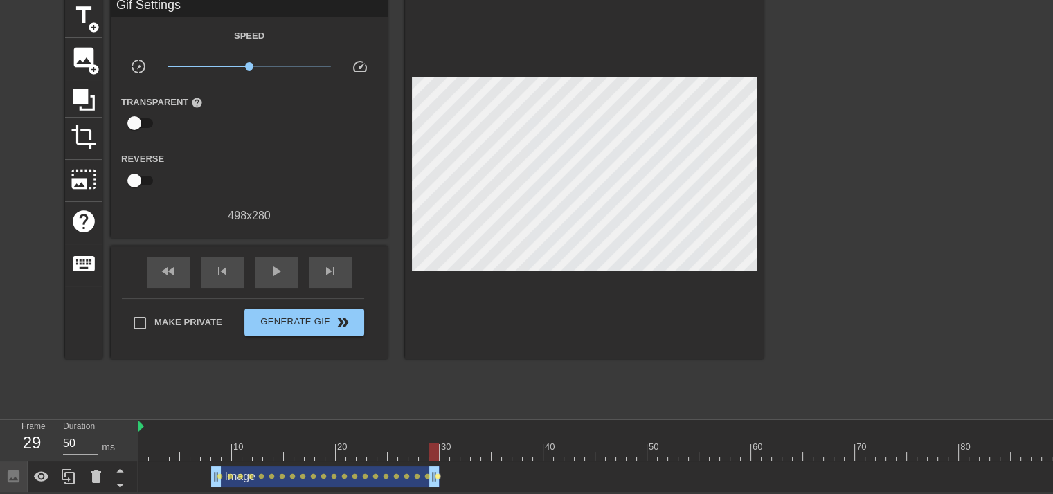
drag, startPoint x: 734, startPoint y: 472, endPoint x: 438, endPoint y: 469, distance: 296.4
click at [224, 411] on div "menu_book Browse the tutorials! [DOMAIN_NAME] The online gif editor Send Feedba…" at bounding box center [526, 217] width 1053 height 552
click at [501, 398] on div "title add_circle image add_circle crop photo_size_select_large help keyboard Gi…" at bounding box center [414, 203] width 699 height 415
drag, startPoint x: 172, startPoint y: 270, endPoint x: 208, endPoint y: 272, distance: 35.4
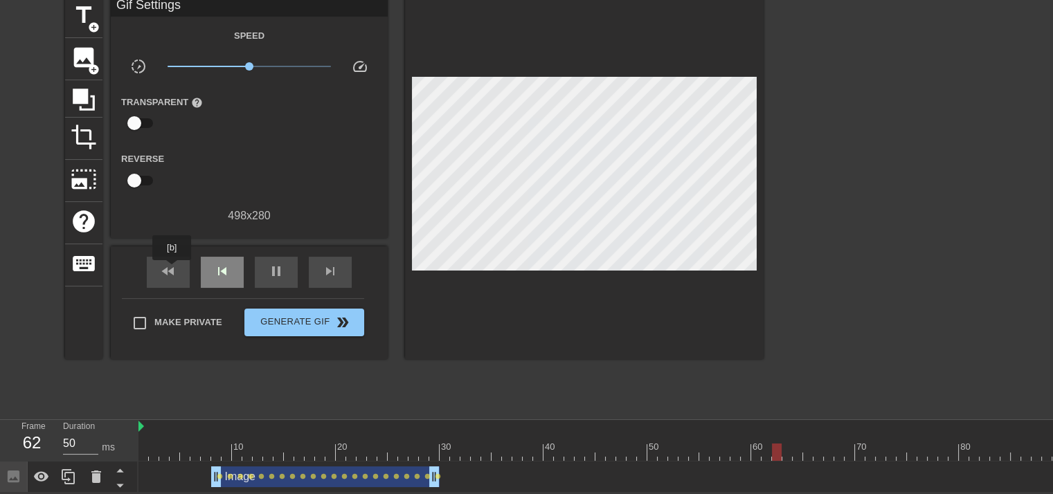
click at [172, 271] on div "fast_rewind" at bounding box center [168, 272] width 43 height 31
drag, startPoint x: 499, startPoint y: 449, endPoint x: 440, endPoint y: 458, distance: 58.9
click at [440, 458] on div "10 20 30 40 50 60 70 80 90 100 110 120 130 140 150 160" at bounding box center [595, 456] width 915 height 73
click at [93, 64] on div "image add_circle" at bounding box center [83, 59] width 37 height 42
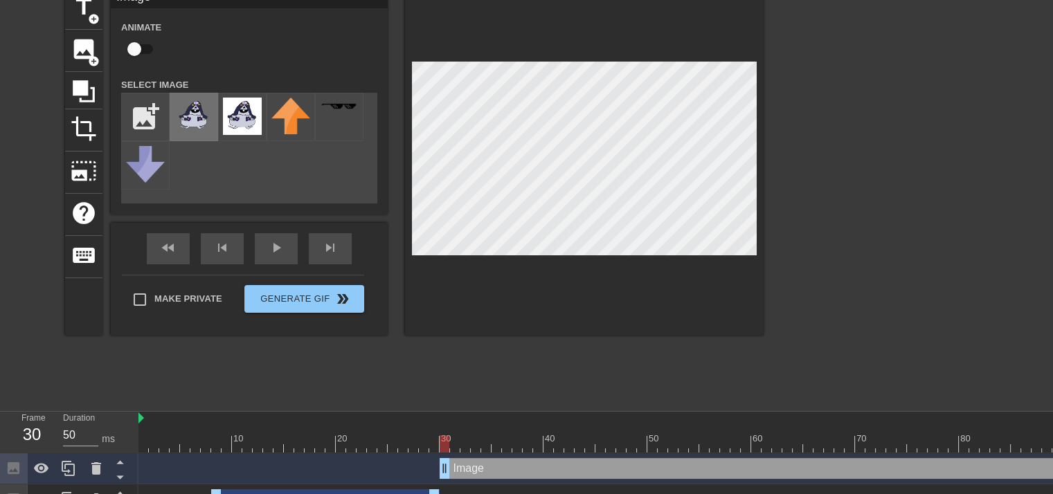
click at [197, 119] on img at bounding box center [194, 116] width 39 height 37
click at [655, 356] on div "title add_circle image add_circle crop photo_size_select_large help keyboard Im…" at bounding box center [414, 195] width 699 height 415
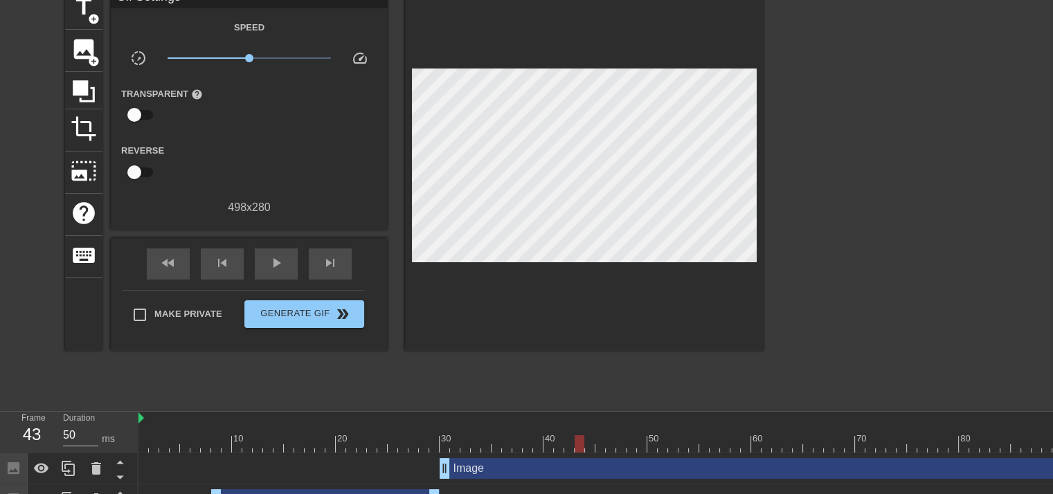
drag, startPoint x: 624, startPoint y: 334, endPoint x: 598, endPoint y: 280, distance: 60.4
click at [598, 280] on div at bounding box center [584, 170] width 359 height 364
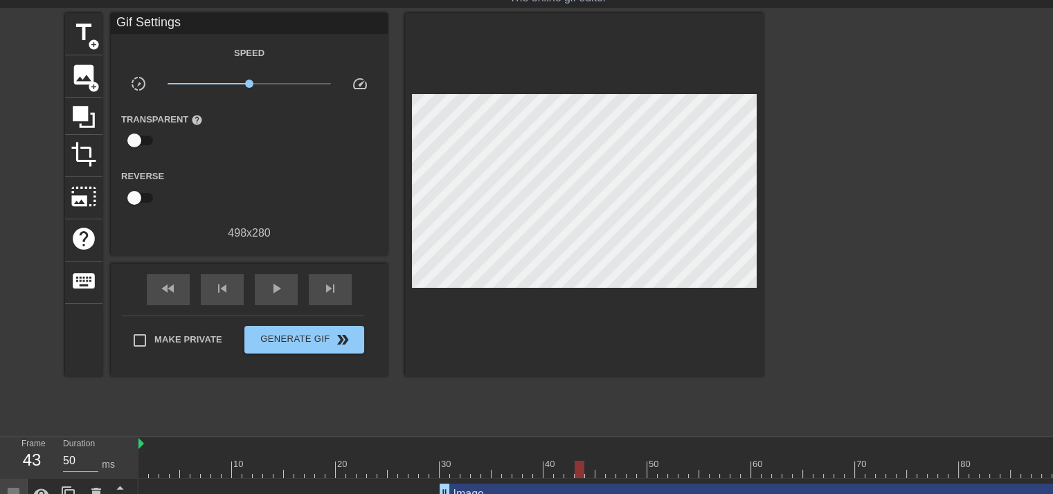
scroll to position [98, 0]
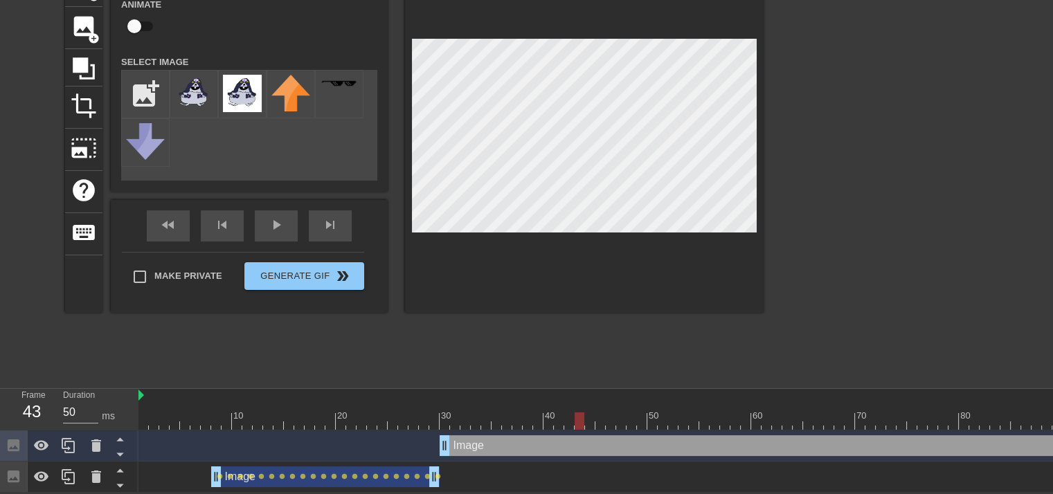
click at [604, 264] on div at bounding box center [584, 139] width 359 height 348
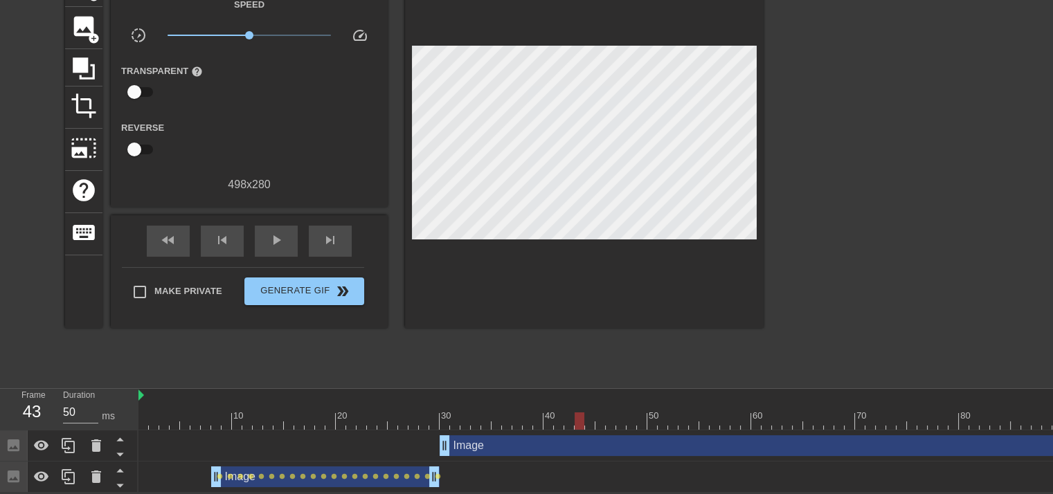
click at [589, 269] on div at bounding box center [584, 147] width 359 height 364
drag, startPoint x: 508, startPoint y: 421, endPoint x: 505, endPoint y: 435, distance: 14.1
click at [507, 423] on div "10 20 30 40 50 60 70 80 90 100 110 120 130 140 150 160" at bounding box center [595, 441] width 915 height 104
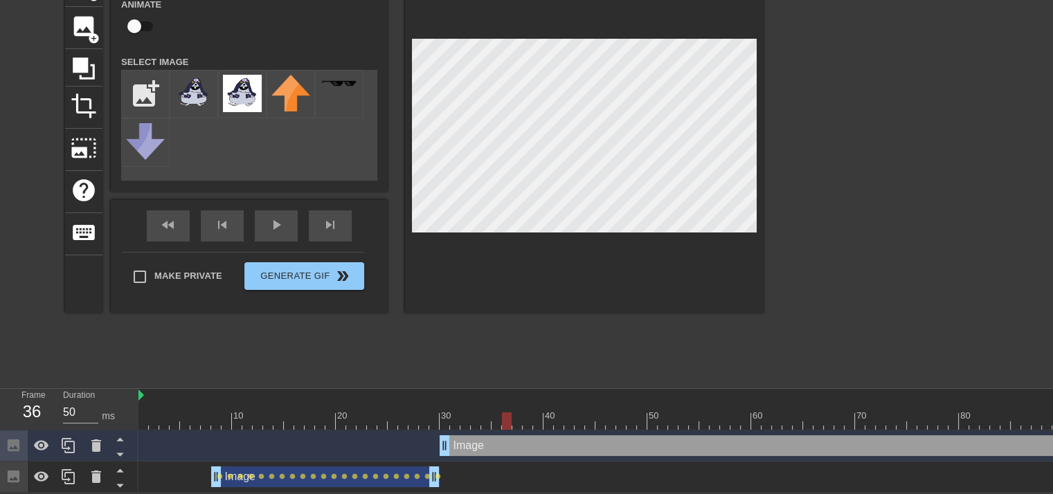
drag, startPoint x: 593, startPoint y: 260, endPoint x: 598, endPoint y: 238, distance: 23.4
click at [598, 242] on div at bounding box center [584, 139] width 359 height 348
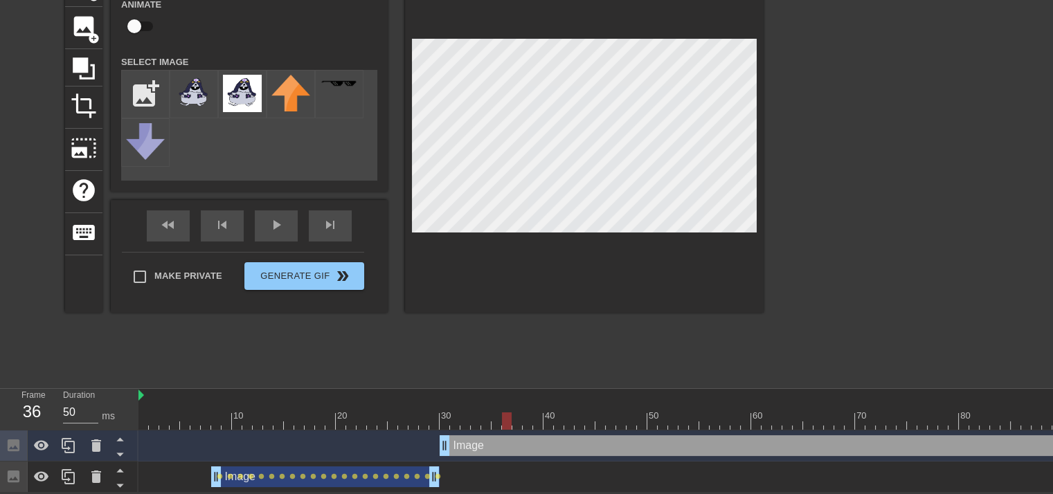
scroll to position [67, 0]
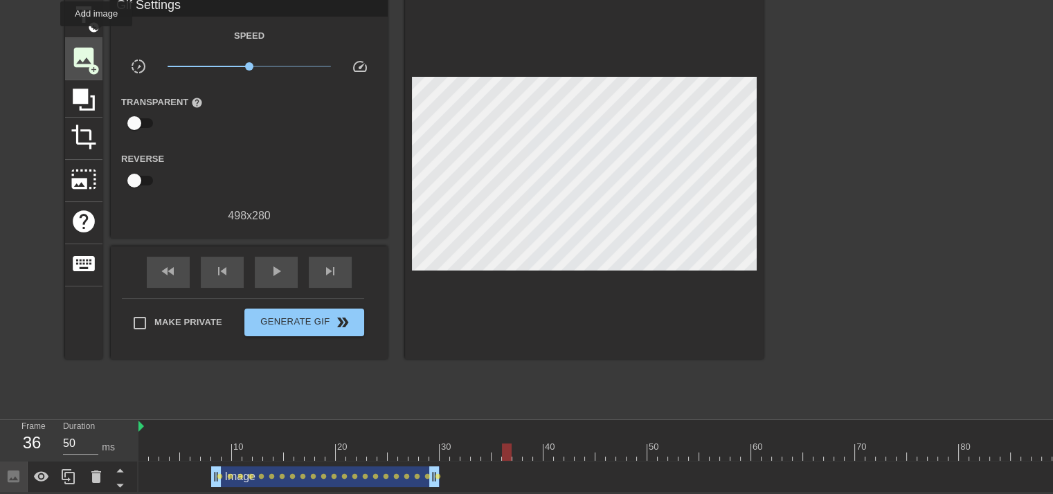
click at [73, 53] on span "image" at bounding box center [84, 57] width 26 height 26
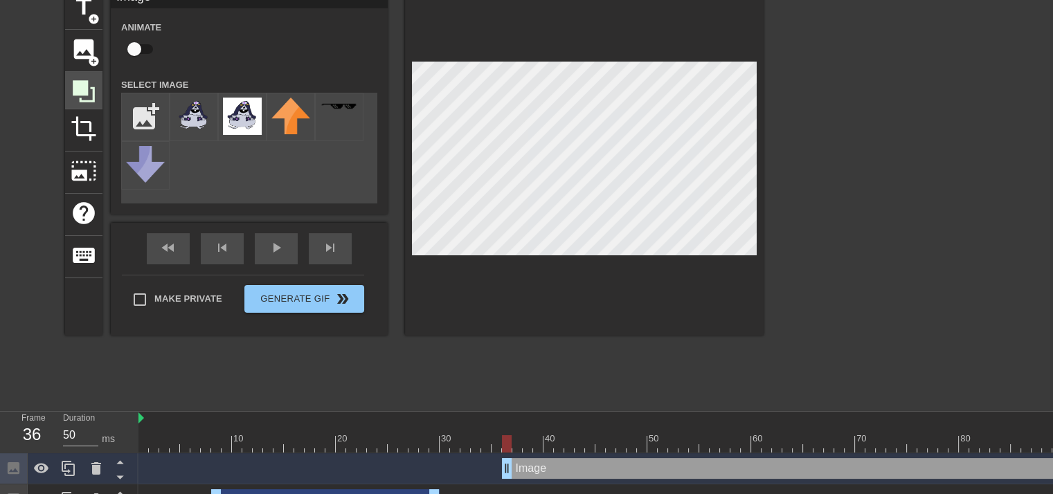
scroll to position [98, 0]
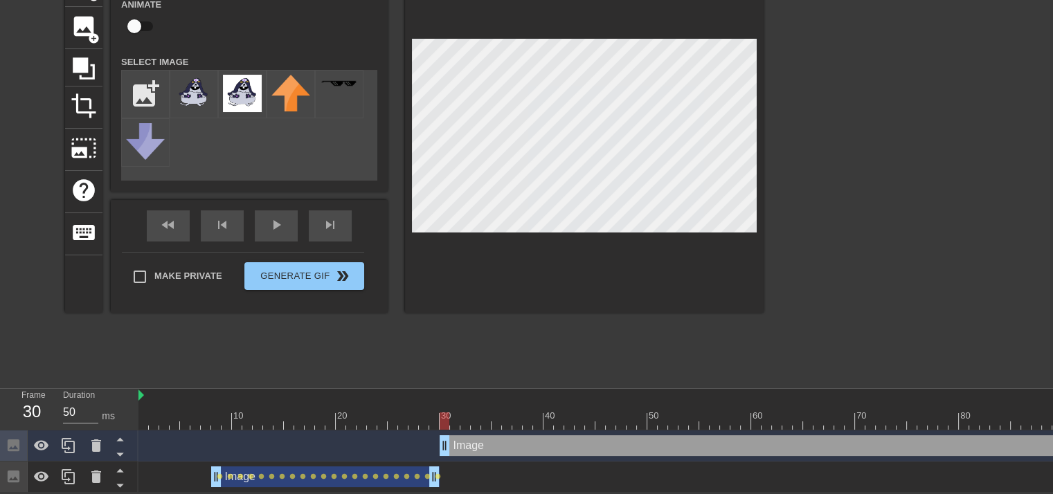
drag, startPoint x: 553, startPoint y: 440, endPoint x: 499, endPoint y: 449, distance: 55.6
click at [194, 87] on img at bounding box center [194, 93] width 39 height 37
click at [138, 14] on input "checkbox" at bounding box center [134, 26] width 79 height 26
checkbox input "true"
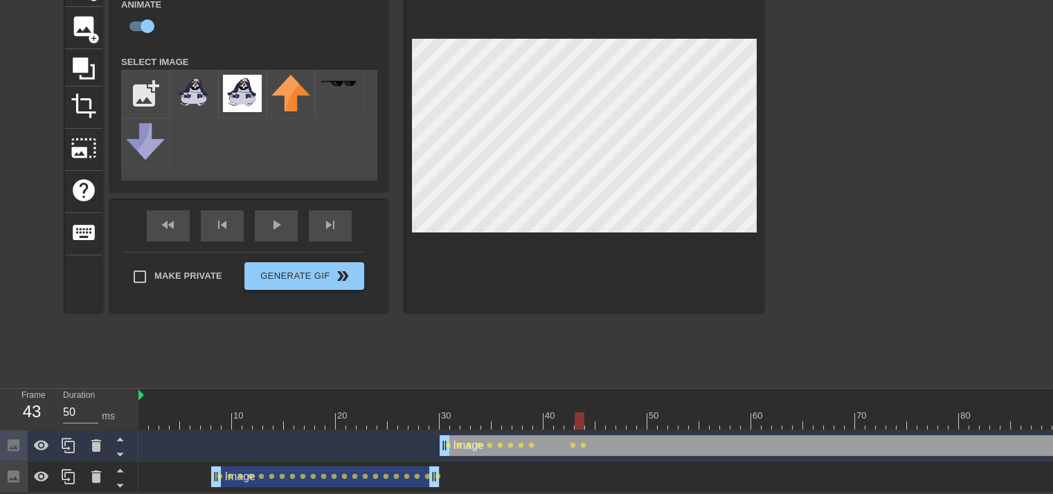
click at [810, 172] on div "title add_circle image add_circle crop photo_size_select_large help keyboard Im…" at bounding box center [526, 172] width 1053 height 415
click at [373, 94] on div "title add_circle image add_circle crop photo_size_select_large help keyboard Im…" at bounding box center [414, 139] width 699 height 348
click at [778, 196] on div "title add_circle image add_circle crop photo_size_select_large help keyboard Im…" at bounding box center [526, 172] width 1053 height 415
click at [796, 225] on div "title add_circle image add_circle crop photo_size_select_large help keyboard Im…" at bounding box center [526, 172] width 1053 height 415
click at [779, 222] on div "title add_circle image add_circle crop photo_size_select_large help keyboard Im…" at bounding box center [526, 172] width 1053 height 415
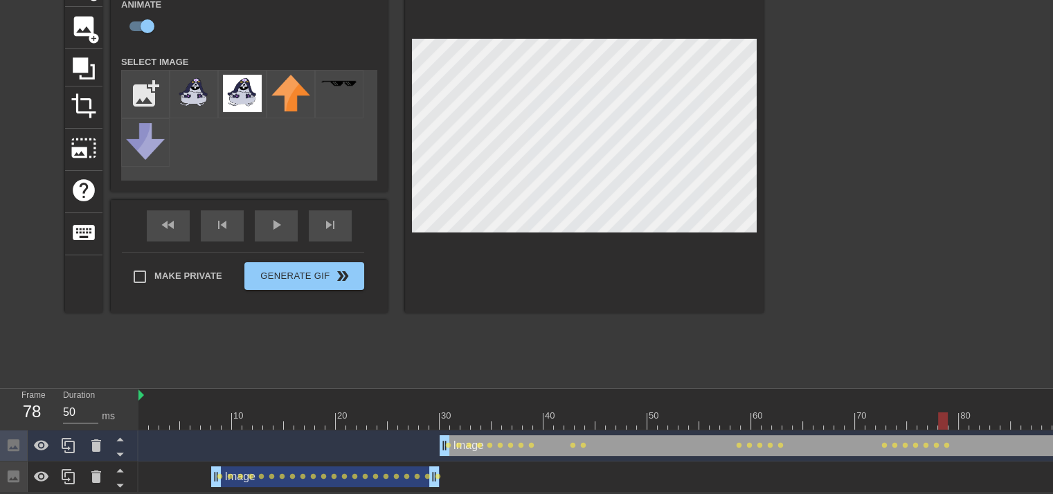
click at [768, 191] on div "title add_circle image add_circle crop photo_size_select_large help keyboard Im…" at bounding box center [526, 172] width 1053 height 415
click at [407, 120] on div at bounding box center [584, 139] width 359 height 348
click at [695, 235] on div at bounding box center [584, 139] width 359 height 348
click at [373, 155] on div "title add_circle image add_circle crop photo_size_select_large help keyboard Im…" at bounding box center [414, 139] width 699 height 348
click at [803, 156] on div "title add_circle image add_circle crop photo_size_select_large help keyboard Im…" at bounding box center [526, 172] width 1053 height 415
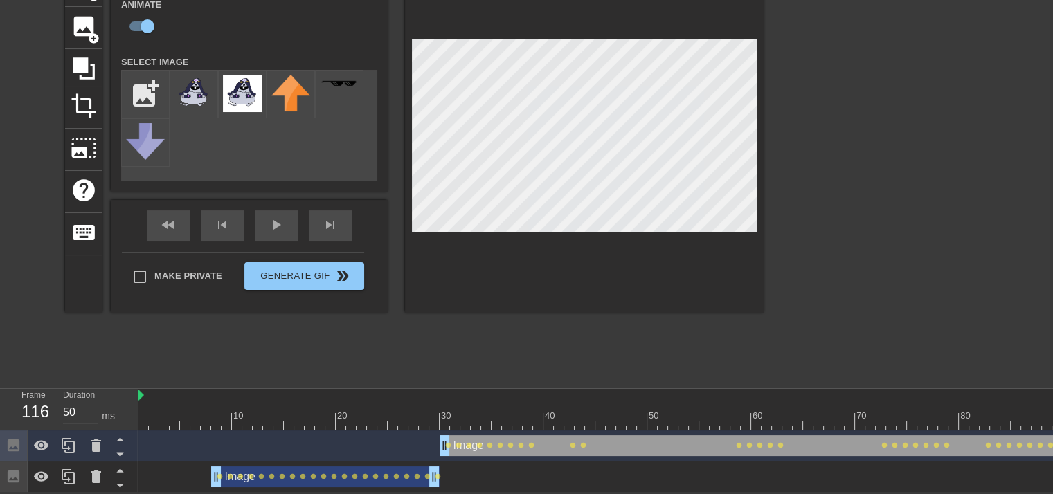
click at [378, 156] on div "title add_circle image add_circle crop photo_size_select_large help keyboard Im…" at bounding box center [414, 139] width 699 height 348
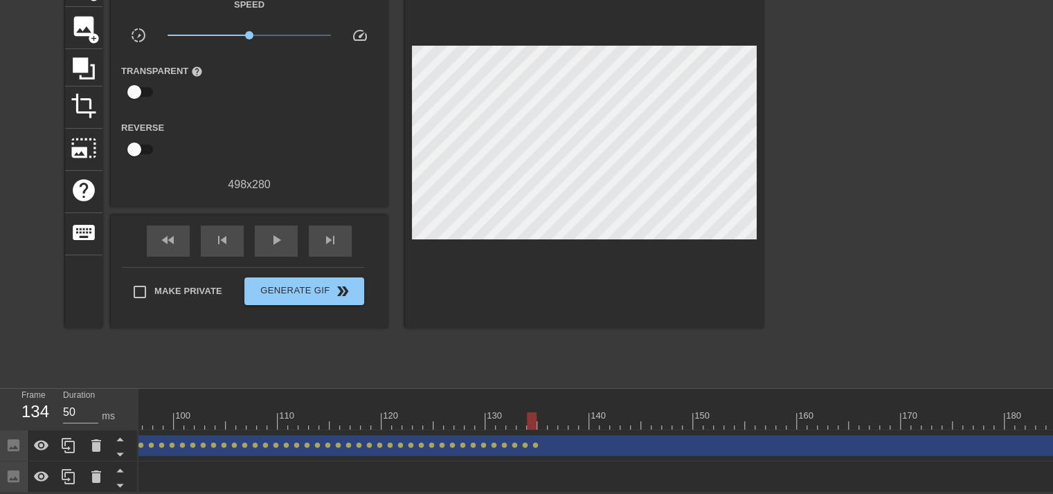
scroll to position [0, 967]
click at [379, 352] on div "title add_circle image add_circle crop photo_size_select_large help keyboard Gi…" at bounding box center [414, 172] width 699 height 415
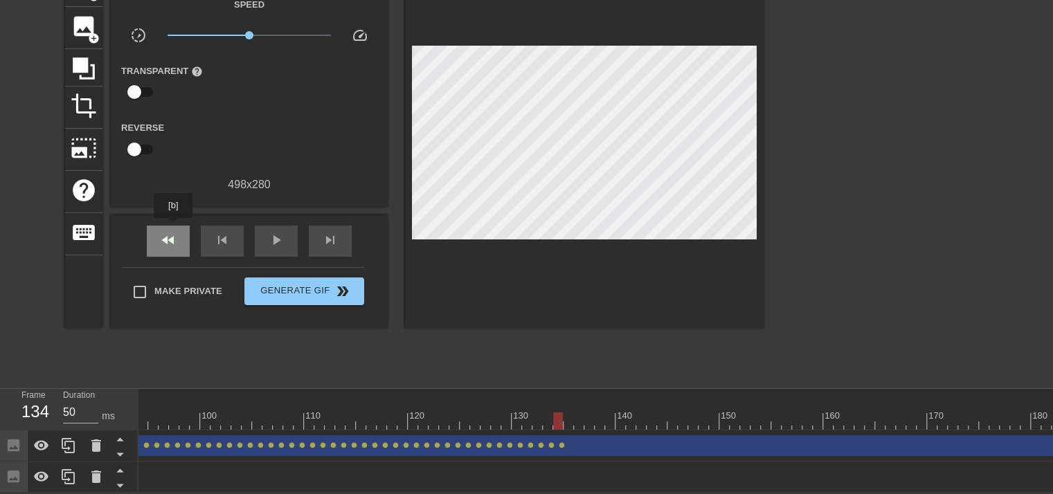
click at [174, 232] on span "fast_rewind" at bounding box center [168, 240] width 17 height 17
click at [287, 234] on div "play_arrow" at bounding box center [276, 241] width 43 height 31
click at [597, 436] on div "Image drag_handle drag_handle" at bounding box center [480, 446] width 2015 height 21
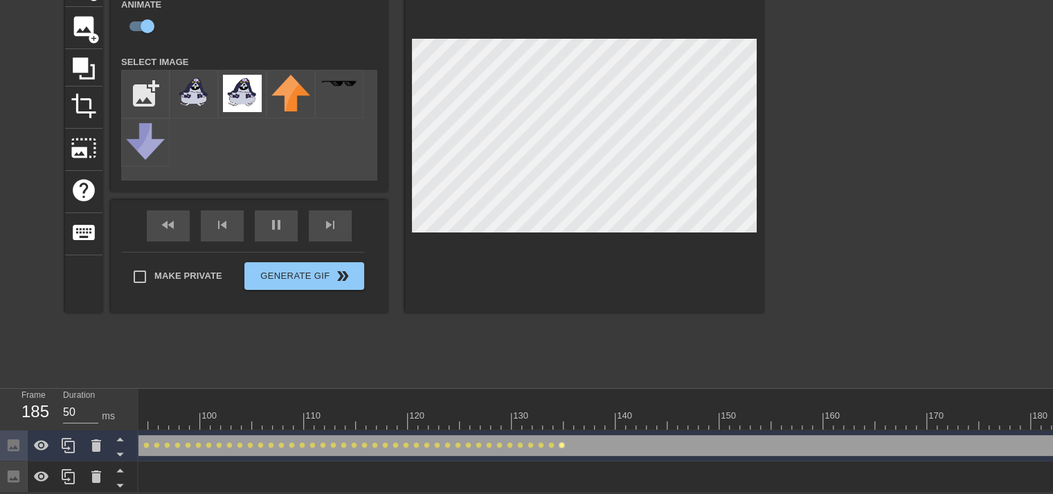
click at [562, 442] on span "lens" at bounding box center [562, 445] width 6 height 6
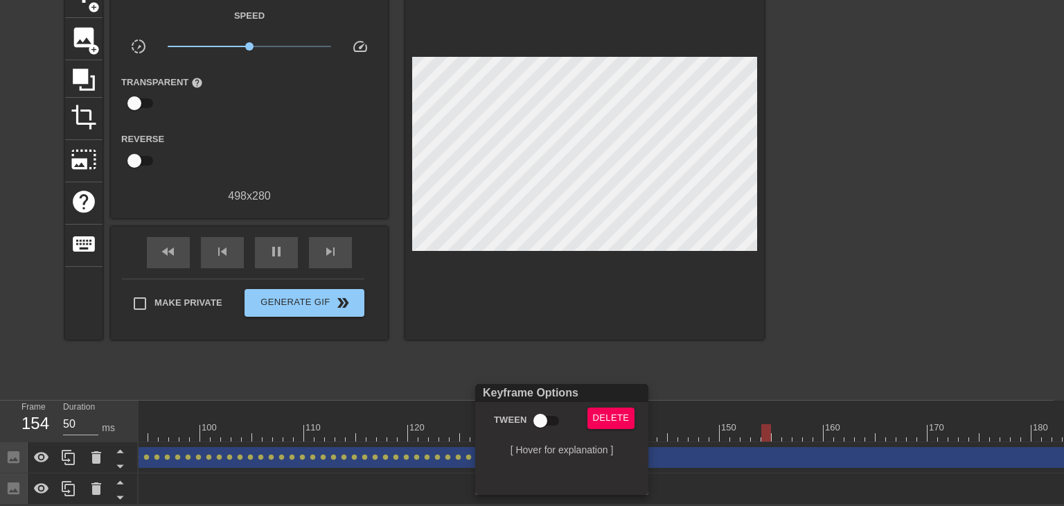
click at [710, 409] on div at bounding box center [532, 253] width 1064 height 506
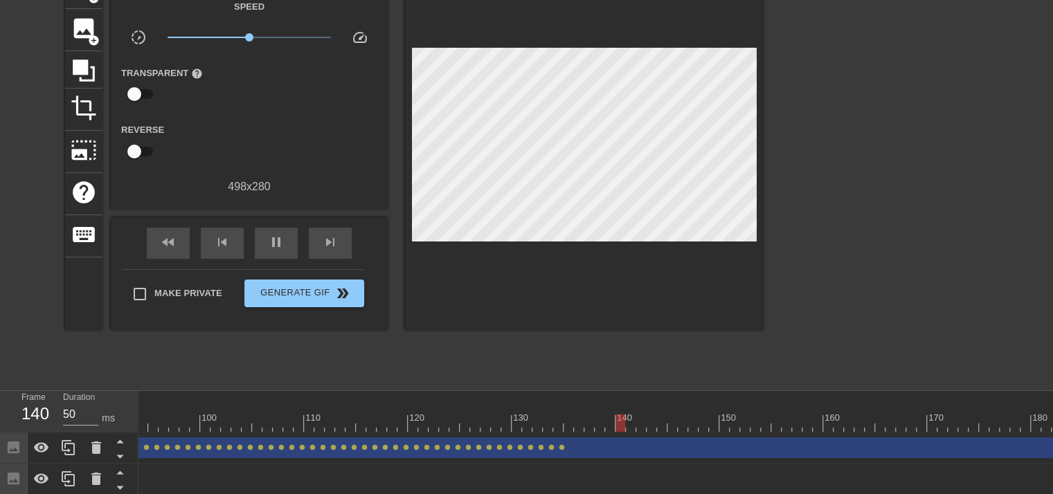
drag, startPoint x: 575, startPoint y: 428, endPoint x: 558, endPoint y: 428, distance: 17.3
click at [558, 428] on div at bounding box center [361, 423] width 2379 height 17
click at [560, 427] on div at bounding box center [361, 423] width 2379 height 17
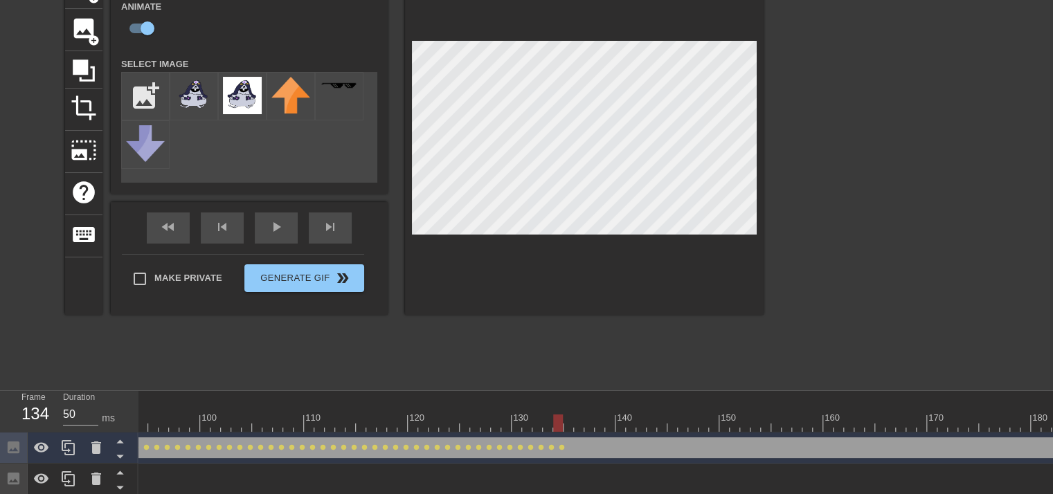
click at [620, 256] on div at bounding box center [584, 141] width 359 height 348
click at [658, 238] on div at bounding box center [584, 141] width 359 height 348
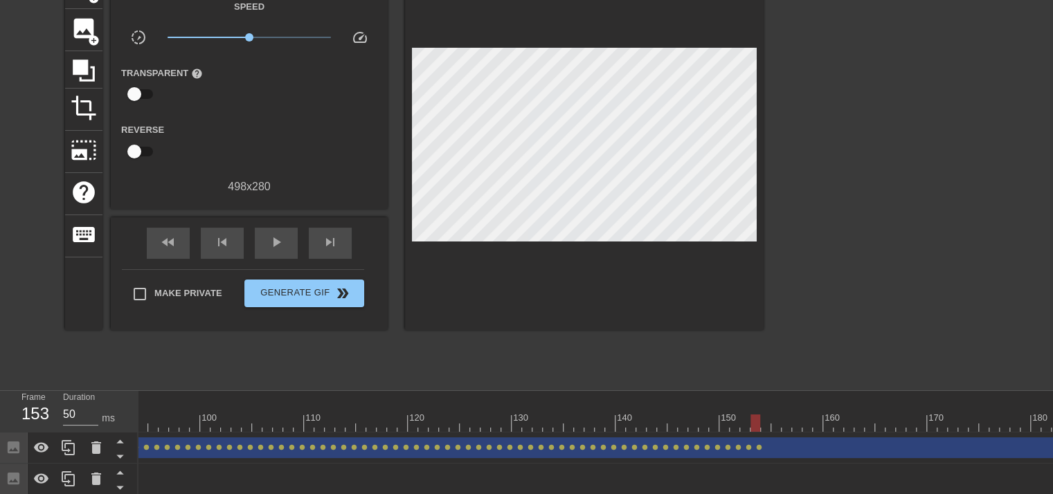
click at [490, 184] on div at bounding box center [584, 149] width 359 height 364
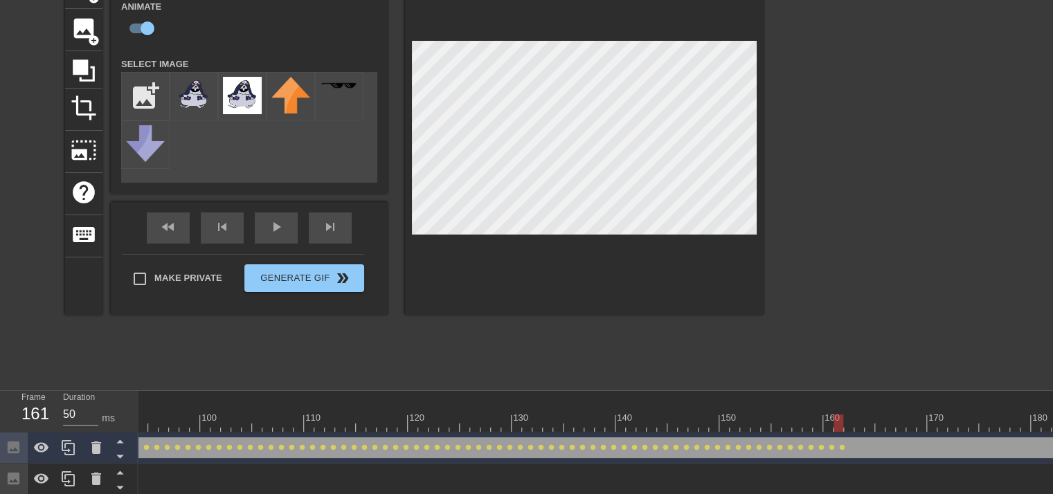
drag, startPoint x: 463, startPoint y: 234, endPoint x: 645, endPoint y: 30, distance: 273.2
click at [645, 30] on div at bounding box center [584, 141] width 359 height 348
click at [583, 17] on div at bounding box center [584, 141] width 359 height 348
click at [588, 36] on div at bounding box center [584, 141] width 359 height 348
click at [764, 153] on div "title add_circle image add_circle crop photo_size_select_large help keyboard Im…" at bounding box center [526, 174] width 1053 height 415
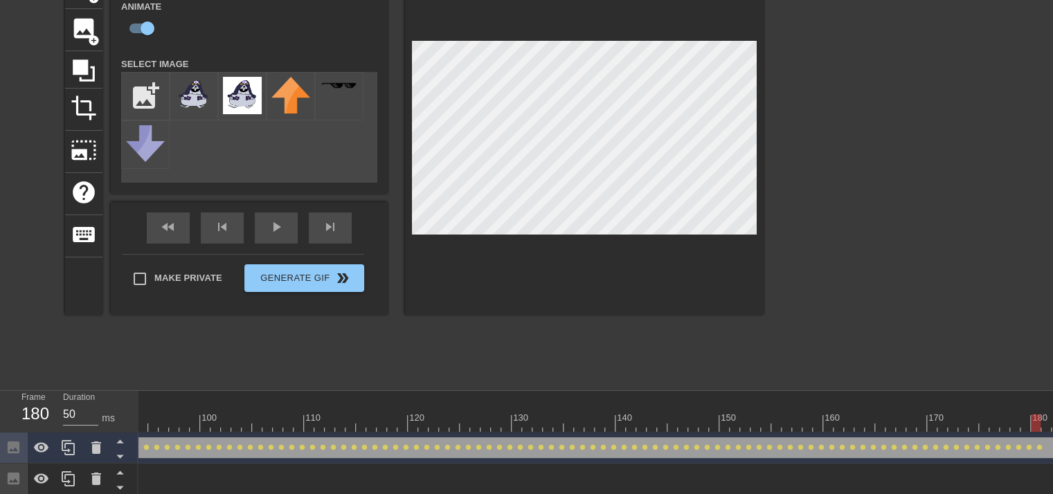
click at [769, 161] on div "title add_circle image add_circle crop photo_size_select_large help keyboard Im…" at bounding box center [526, 174] width 1053 height 415
click at [792, 178] on div "title add_circle image add_circle crop photo_size_select_large help keyboard Im…" at bounding box center [526, 174] width 1053 height 415
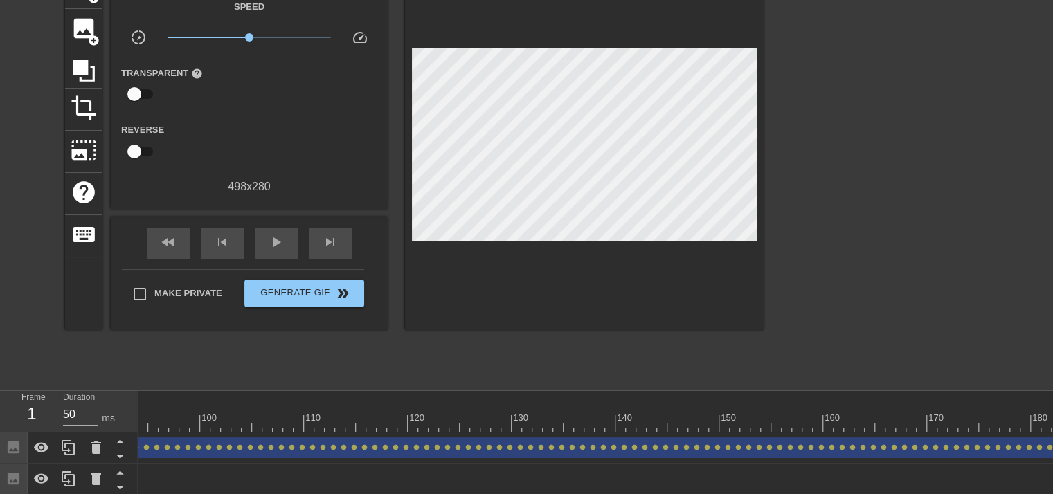
click at [204, 348] on div "title add_circle image add_circle crop photo_size_select_large help keyboard Gi…" at bounding box center [414, 174] width 699 height 415
click at [165, 242] on span "fast_rewind" at bounding box center [168, 242] width 17 height 17
click at [248, 249] on div "fast_rewind skip_previous play_arrow skip_next" at bounding box center [249, 243] width 226 height 52
click at [258, 246] on div "play_arrow" at bounding box center [276, 243] width 43 height 31
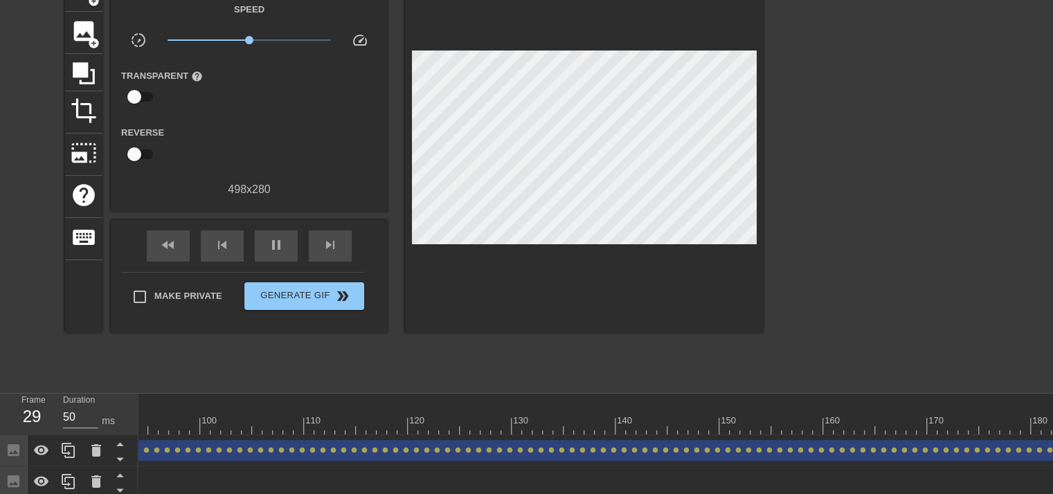
scroll to position [98, 0]
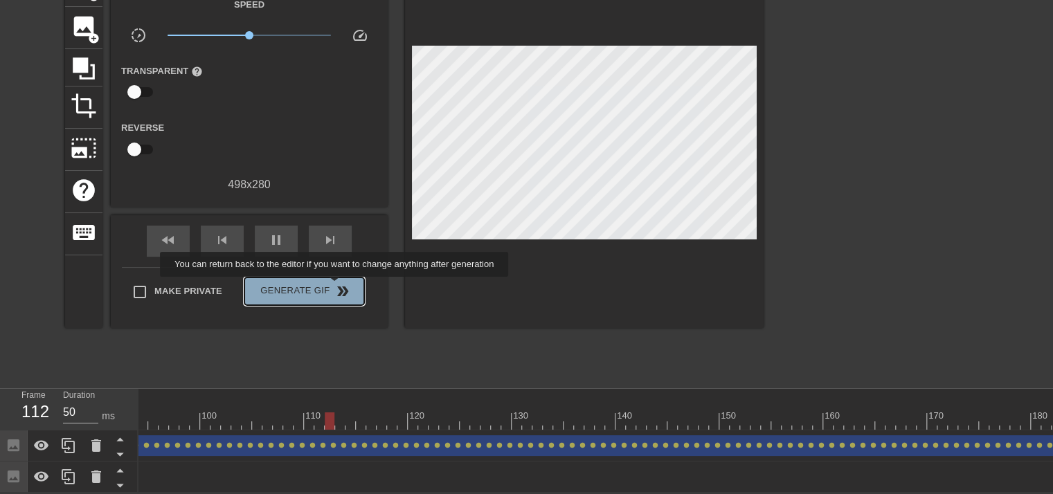
click at [336, 287] on span "double_arrow" at bounding box center [342, 291] width 17 height 17
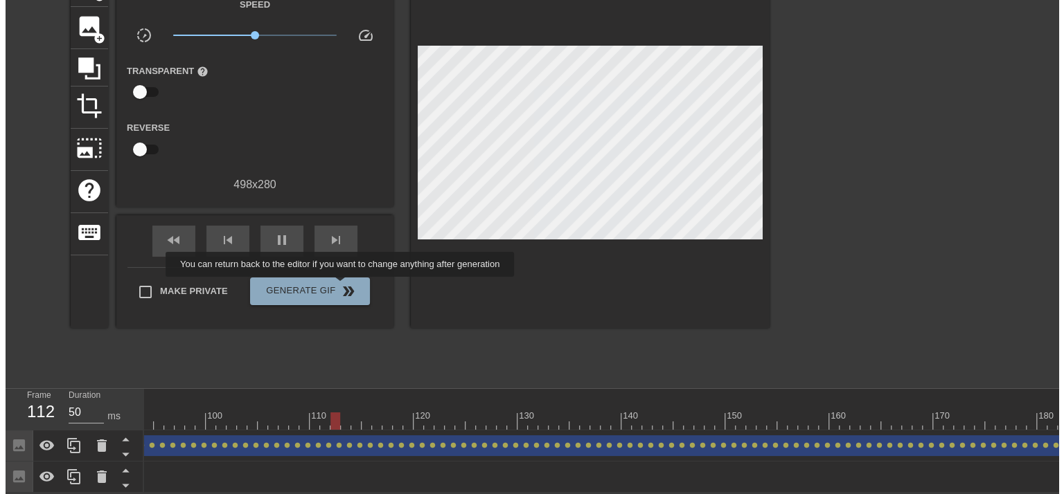
scroll to position [0, 0]
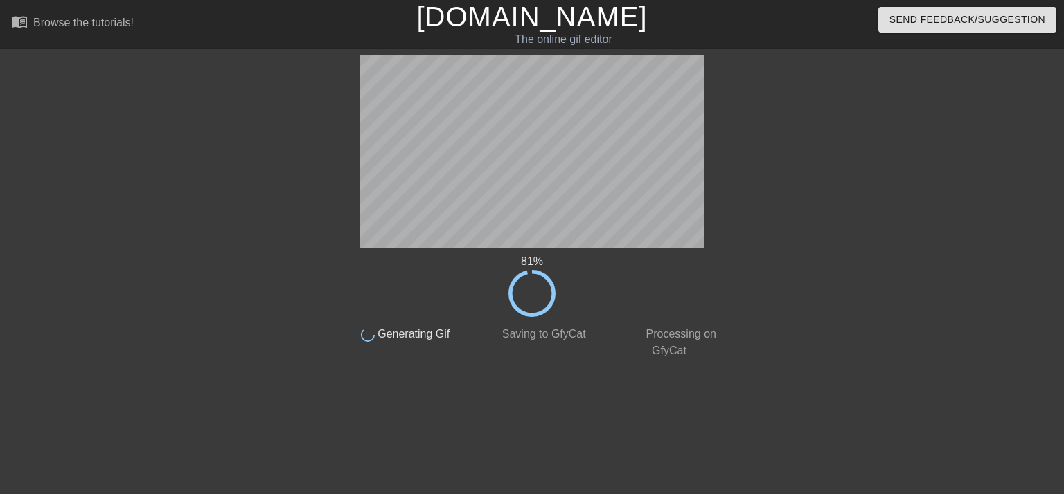
drag, startPoint x: 435, startPoint y: 287, endPoint x: 725, endPoint y: 164, distance: 315.0
click at [725, 164] on div "81 % done Generating Gif done Saving to GfyCat done Processing on GfyCat title …" at bounding box center [532, 262] width 1064 height 415
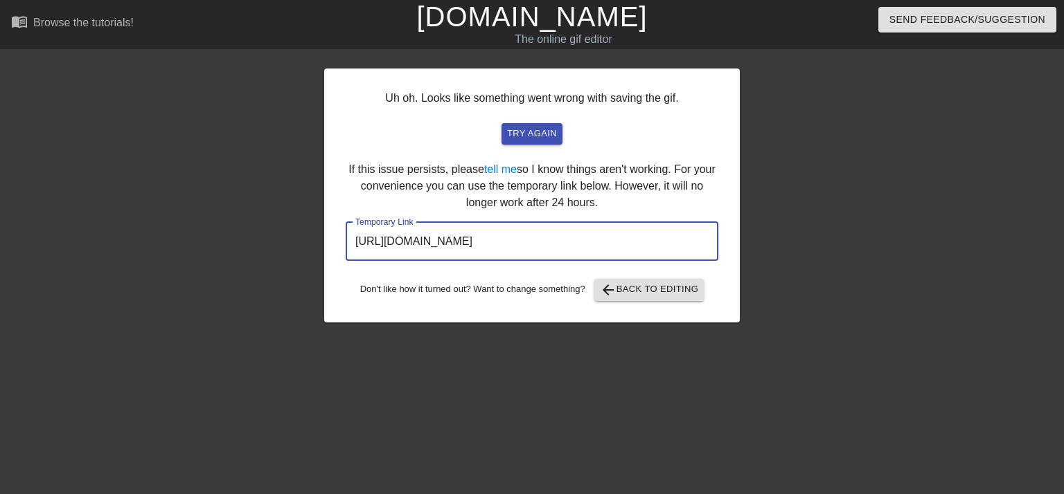
drag, startPoint x: 700, startPoint y: 231, endPoint x: 513, endPoint y: 247, distance: 187.7
click at [513, 247] on input "[URL][DOMAIN_NAME]" at bounding box center [532, 241] width 373 height 39
click at [514, 247] on input "[URL][DOMAIN_NAME]" at bounding box center [532, 241] width 373 height 39
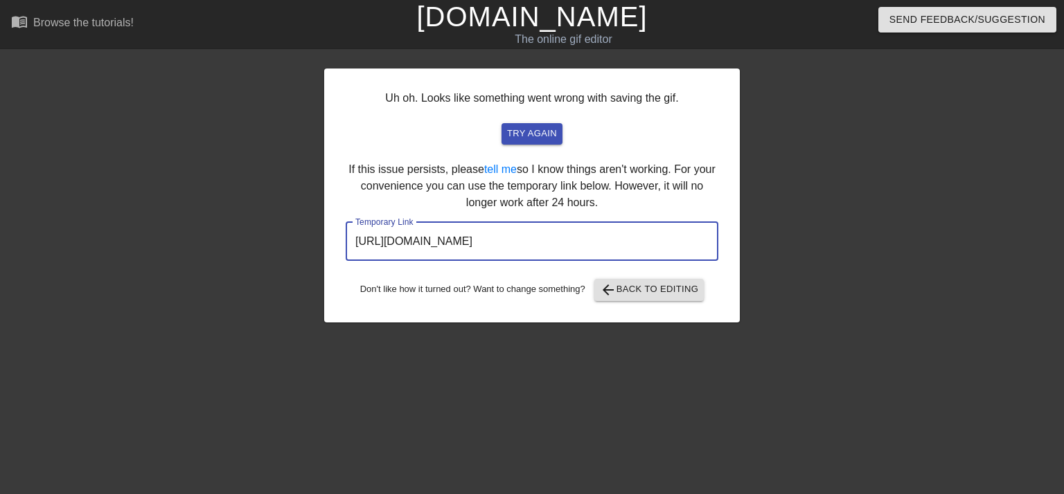
click at [584, 391] on div "Uh oh. Looks like something went wrong with saving the gif. try again If this i…" at bounding box center [531, 262] width 415 height 415
